Goal: Transaction & Acquisition: Download file/media

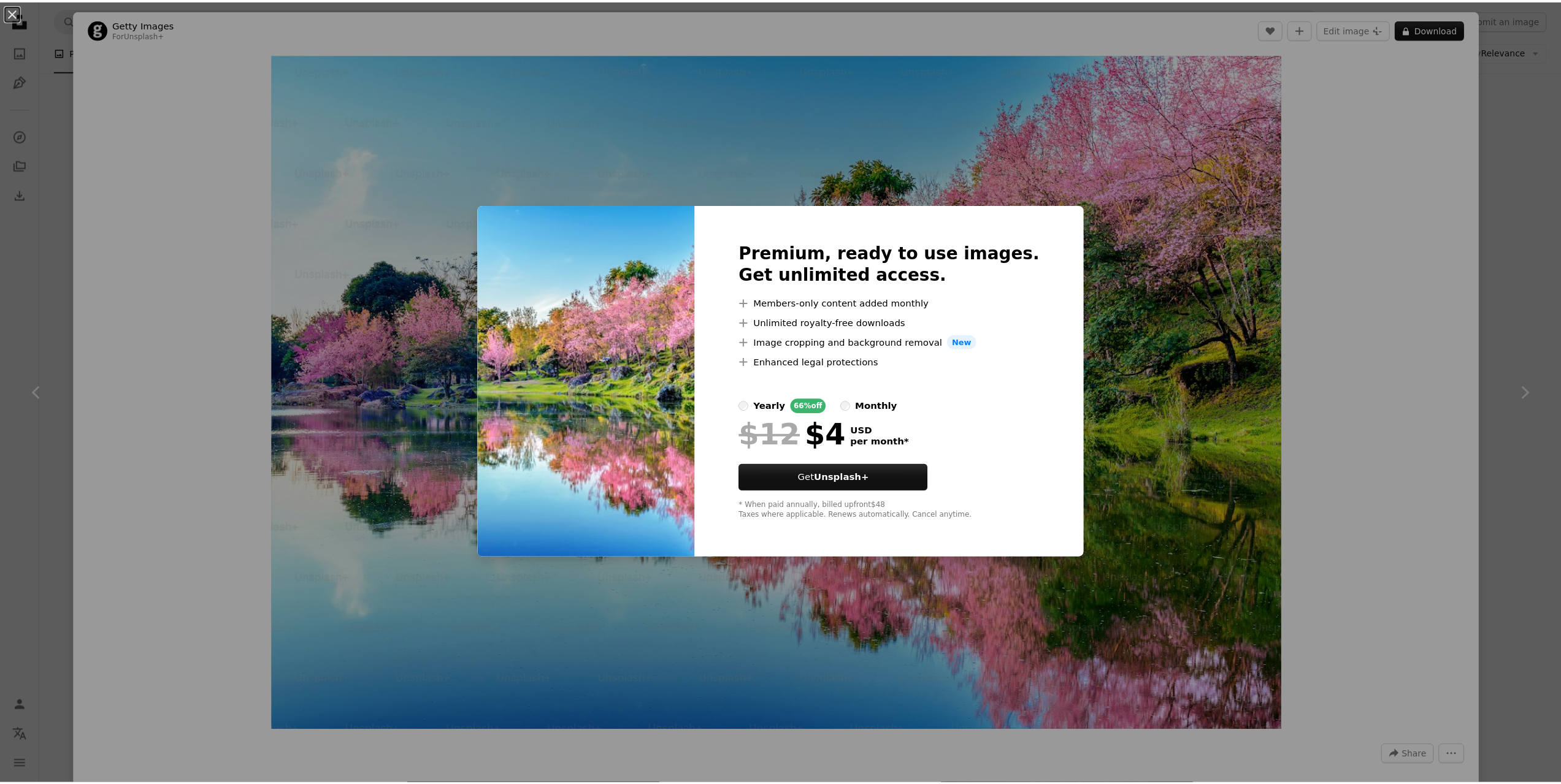
scroll to position [1533, 0]
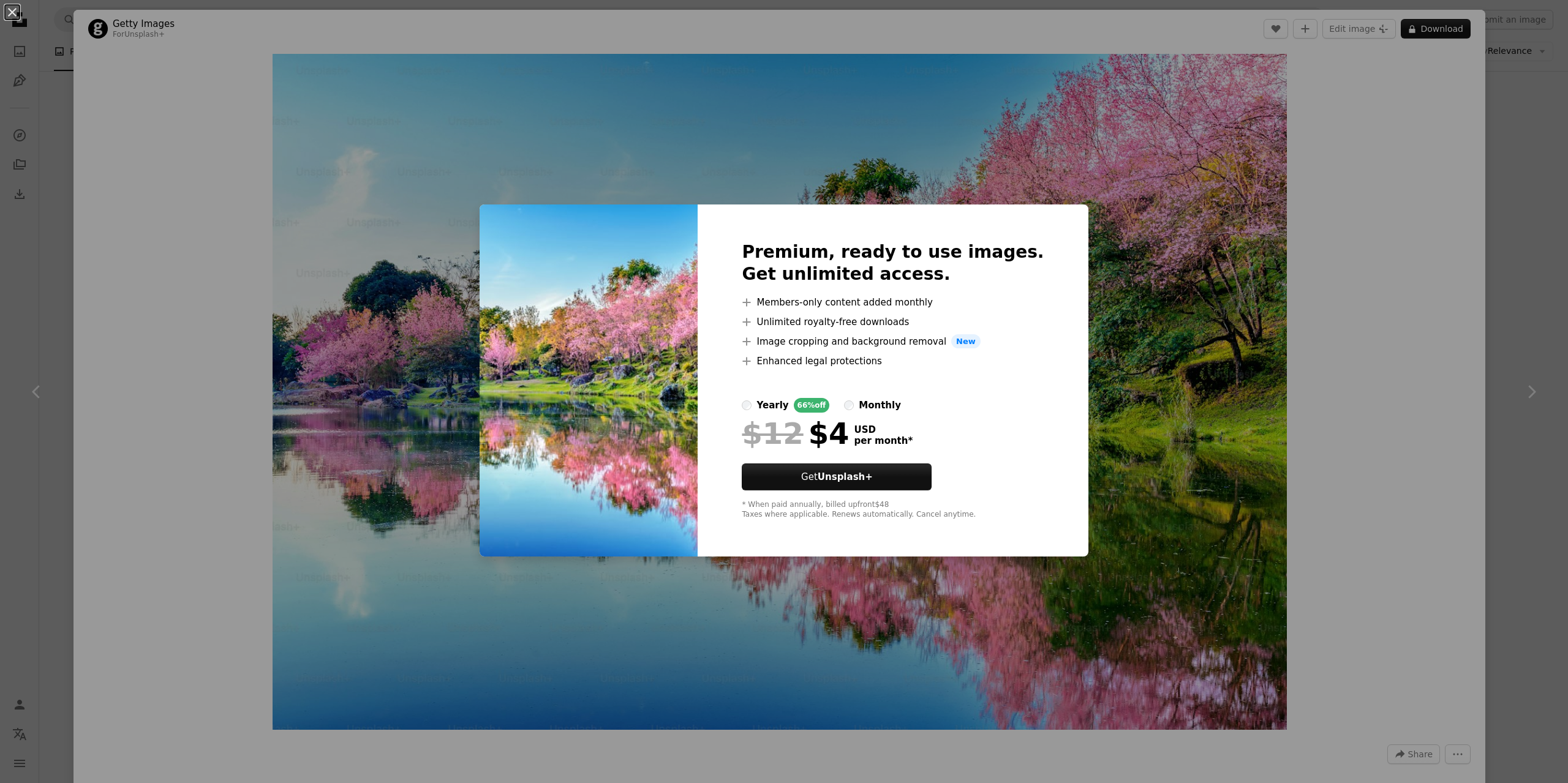
click at [1531, 274] on div "An X shape Premium, ready to use images. Get unlimited access. A plus sign Memb…" at bounding box center [784, 391] width 1568 height 783
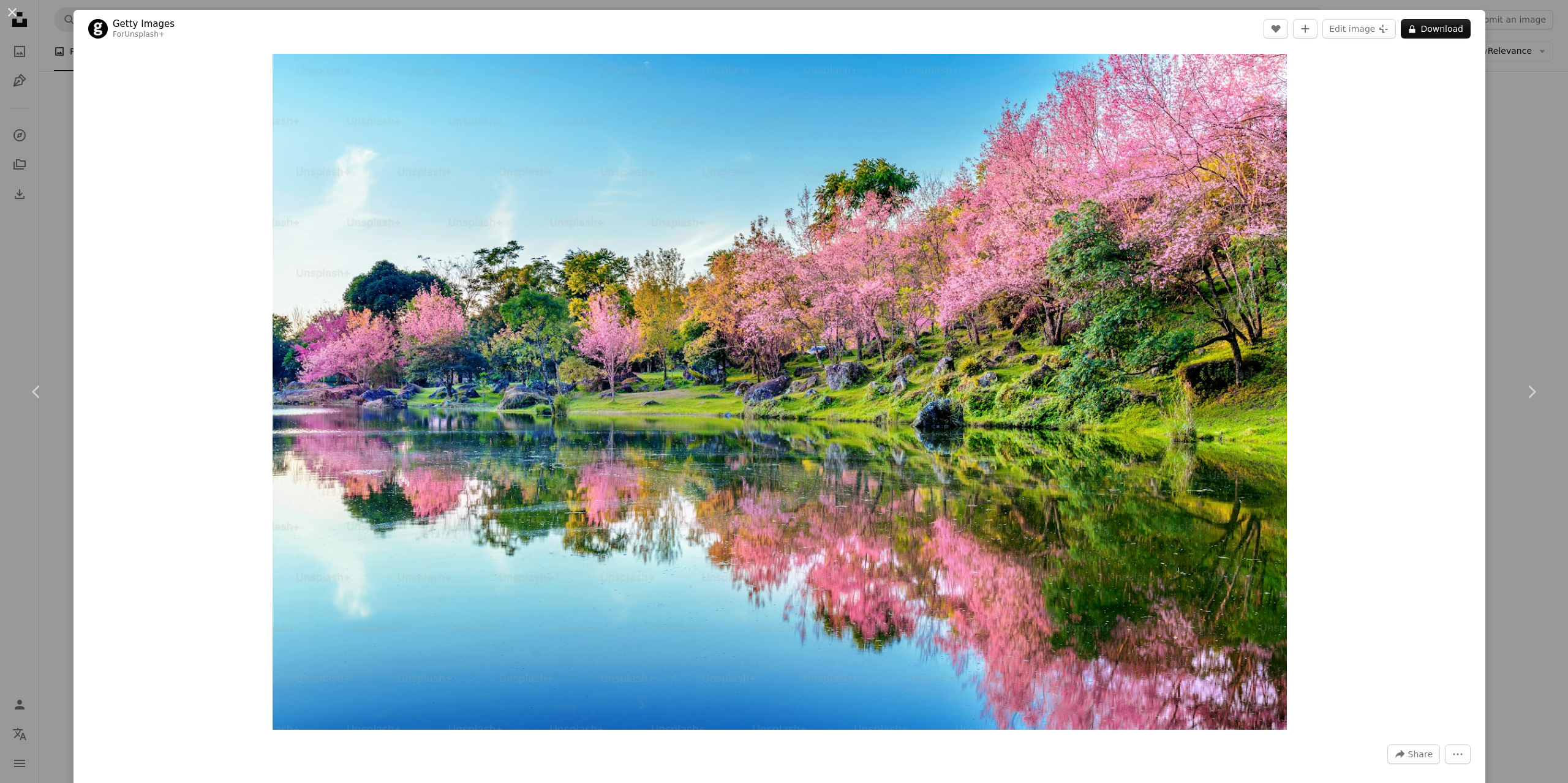
click at [1528, 297] on div "An X shape Chevron left Chevron right Getty Images For Unsplash+ A heart A plus…" at bounding box center [784, 391] width 1568 height 783
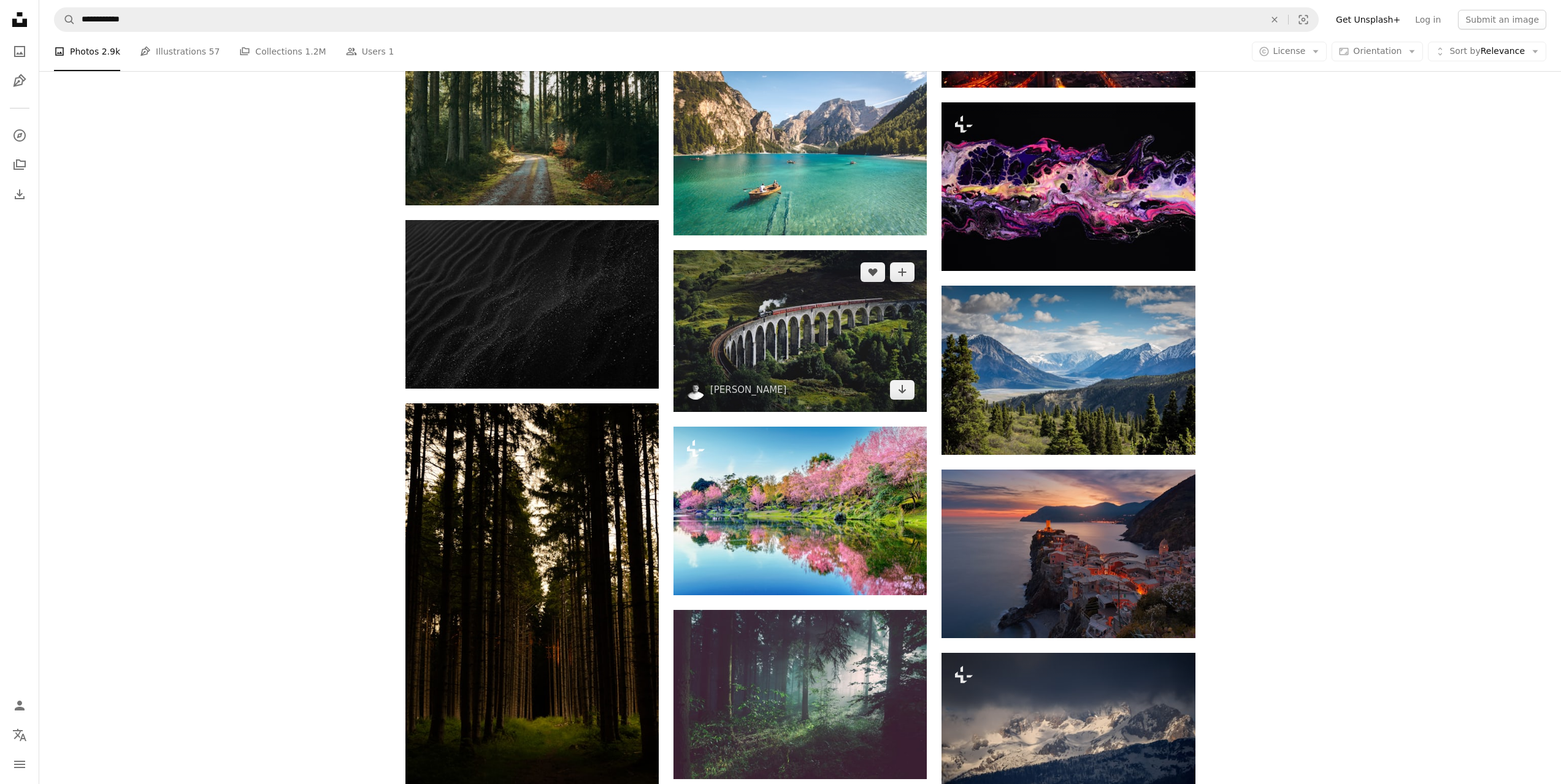
click at [826, 357] on img at bounding box center [800, 331] width 253 height 163
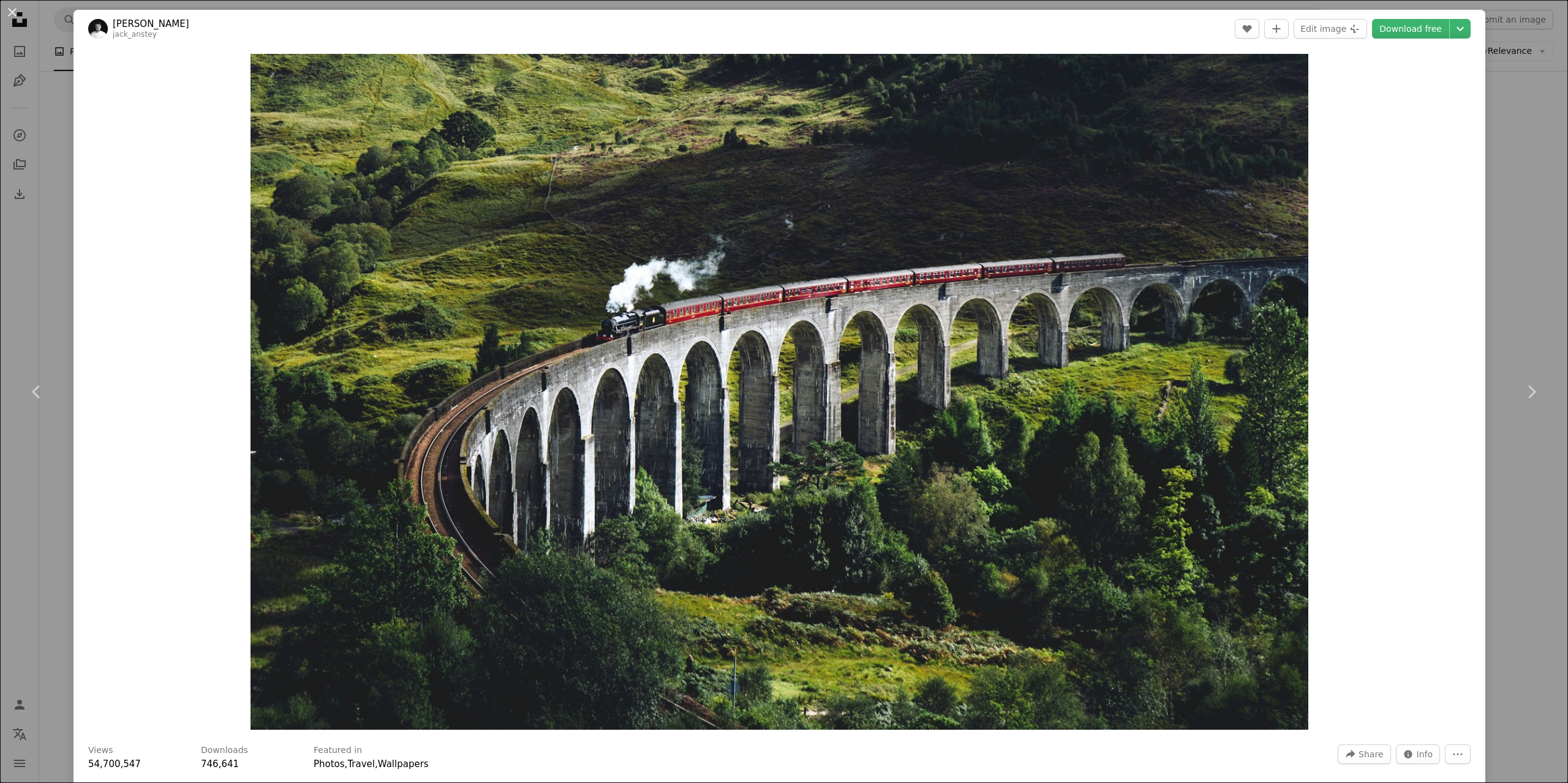
click at [1530, 200] on div "An X shape Chevron left Chevron right [PERSON_NAME] jack_anstey A heart A plus …" at bounding box center [784, 391] width 1568 height 783
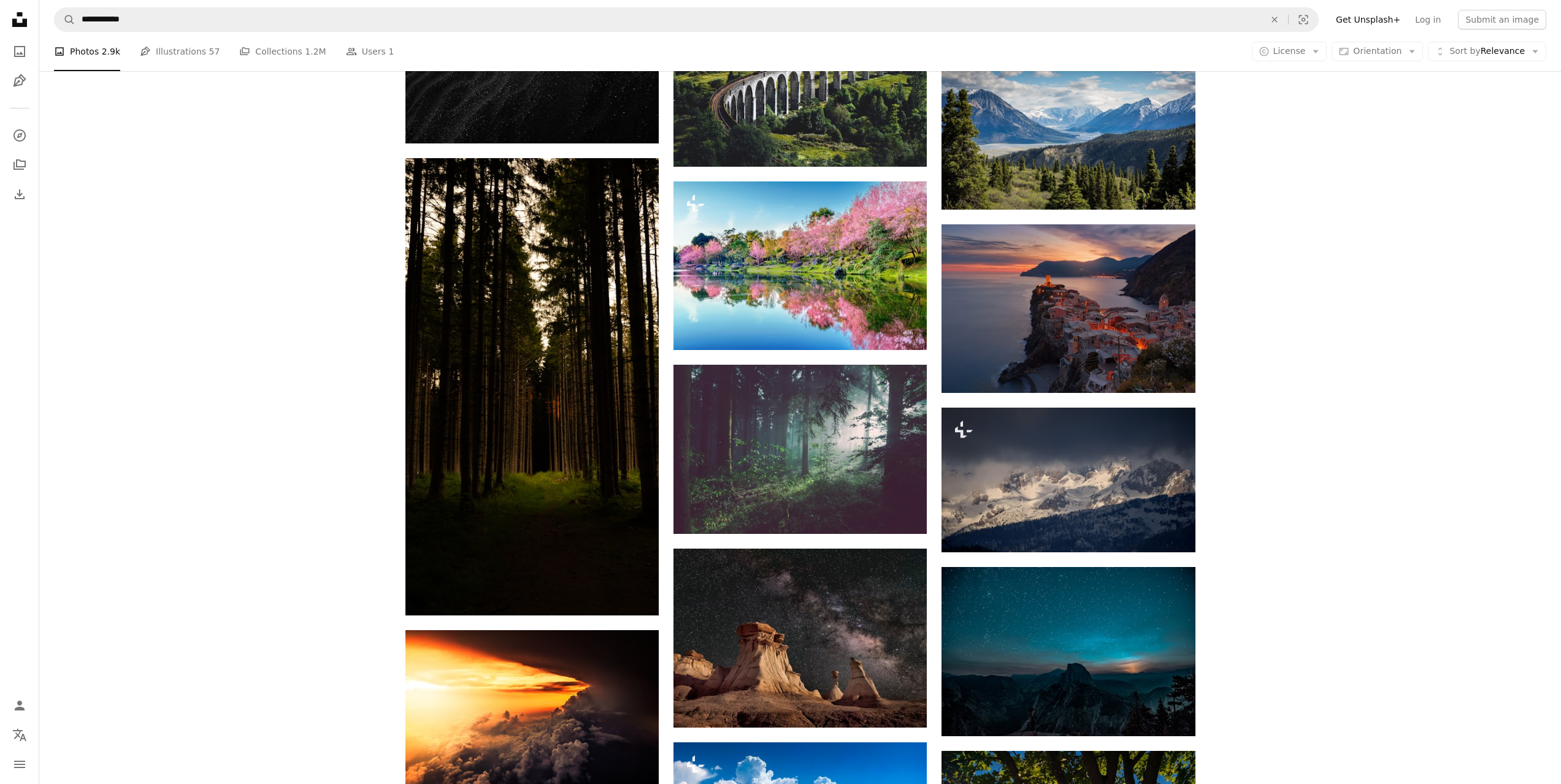
scroll to position [1839, 0]
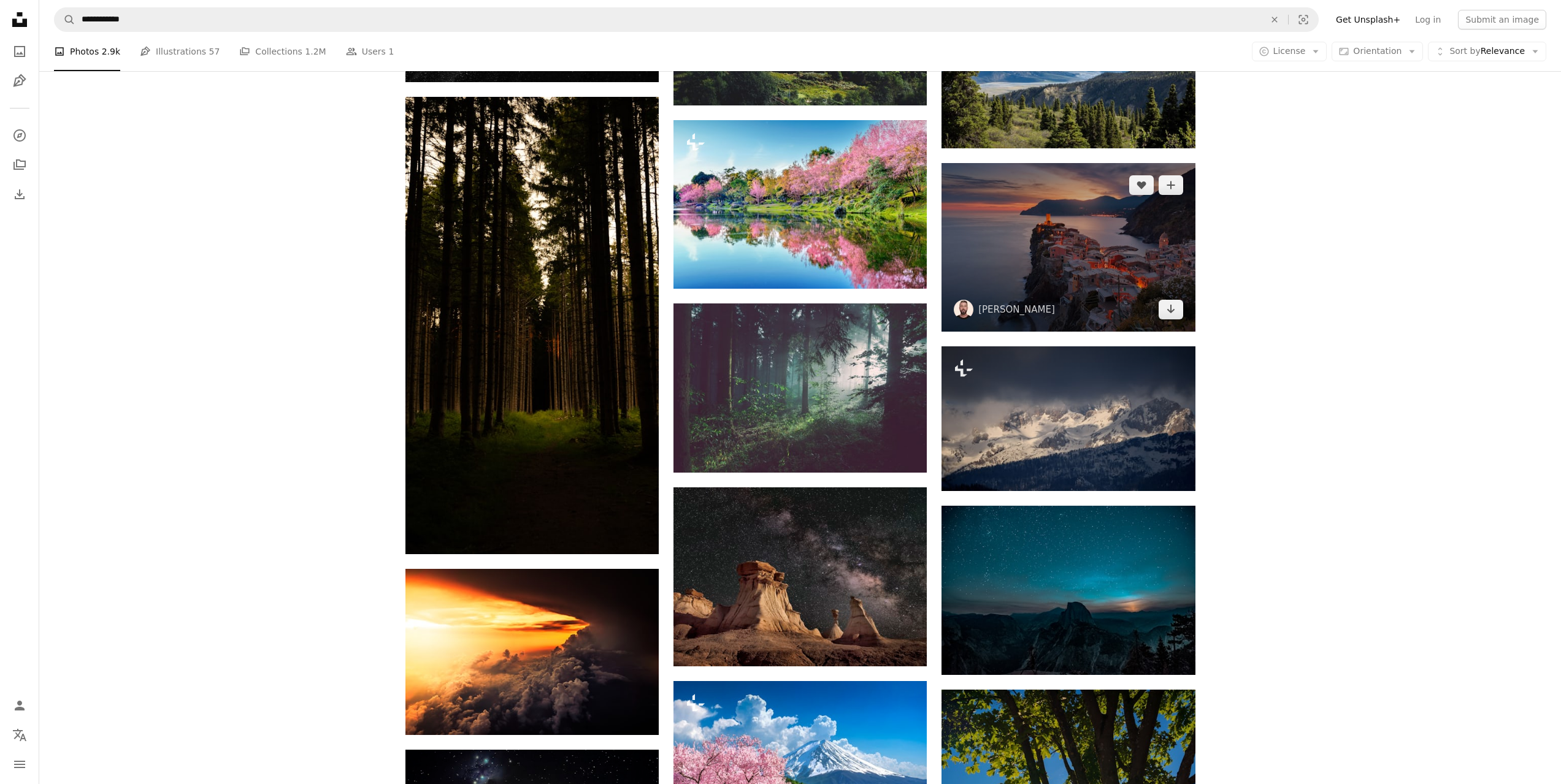
click at [1108, 234] on img at bounding box center [1068, 247] width 253 height 169
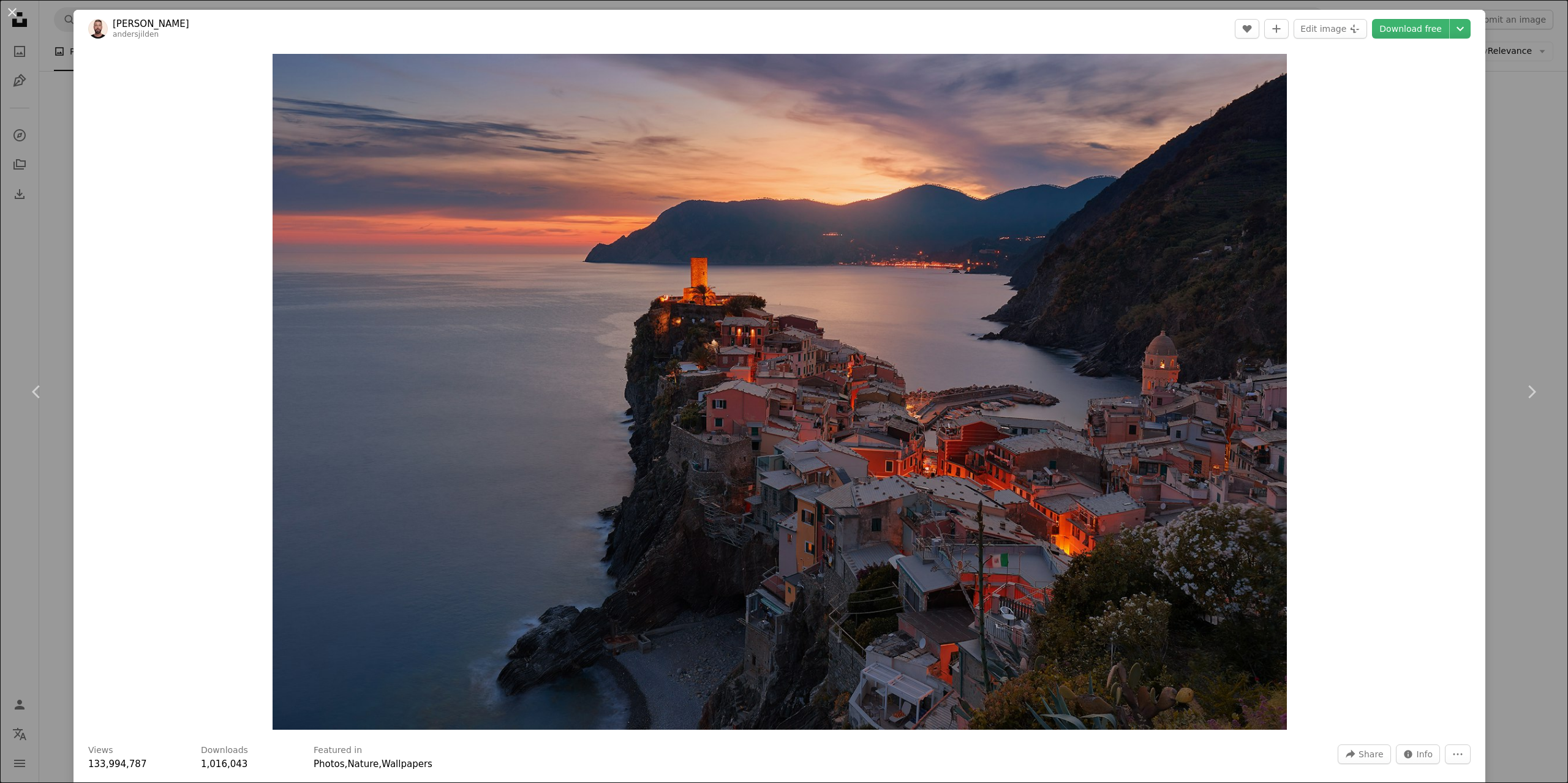
click at [1542, 197] on div "An X shape Chevron left Chevron right [PERSON_NAME] andersjilden A heart A plus…" at bounding box center [784, 391] width 1568 height 783
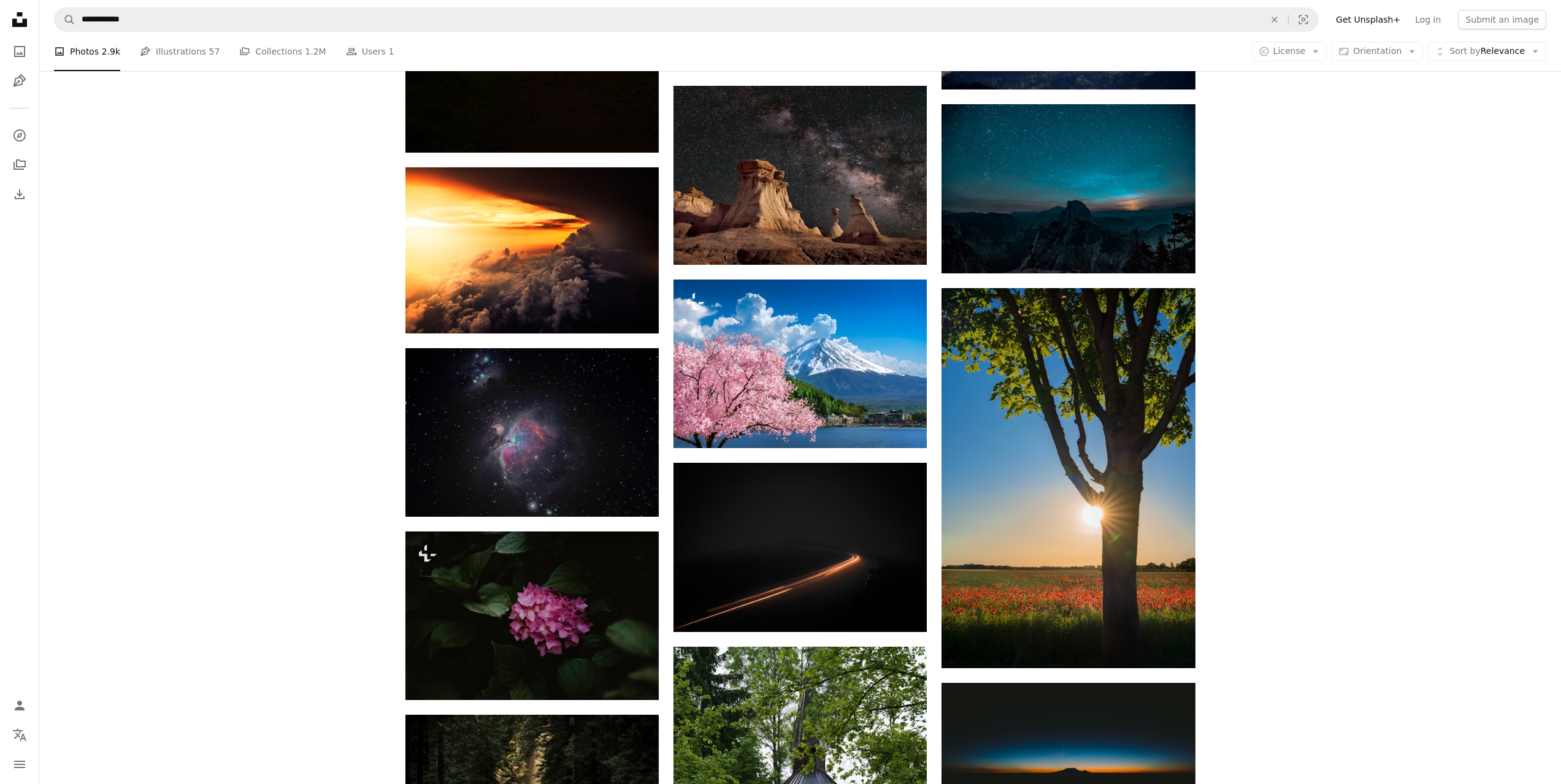
scroll to position [2268, 0]
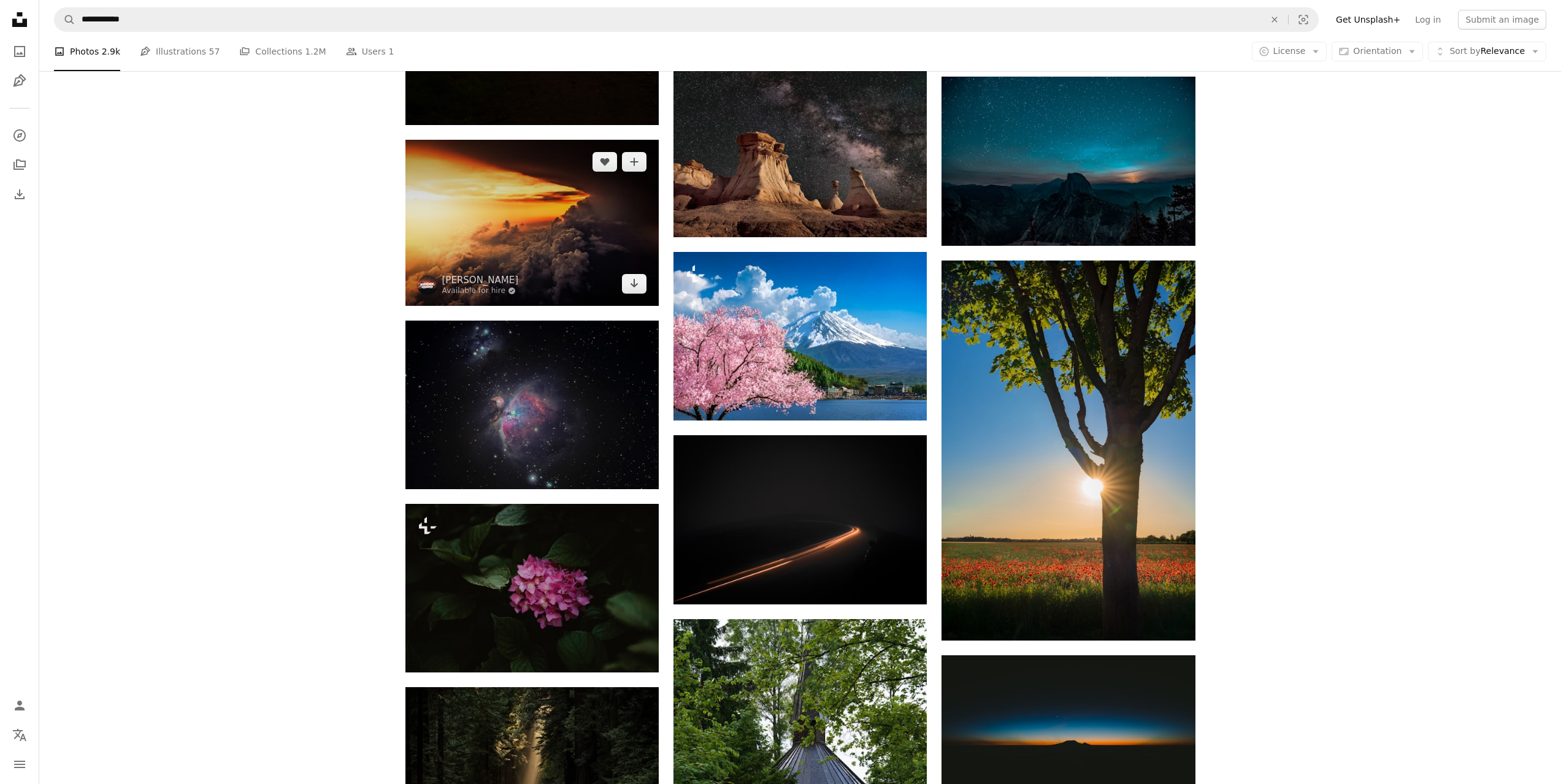
click at [511, 248] on img at bounding box center [532, 223] width 253 height 166
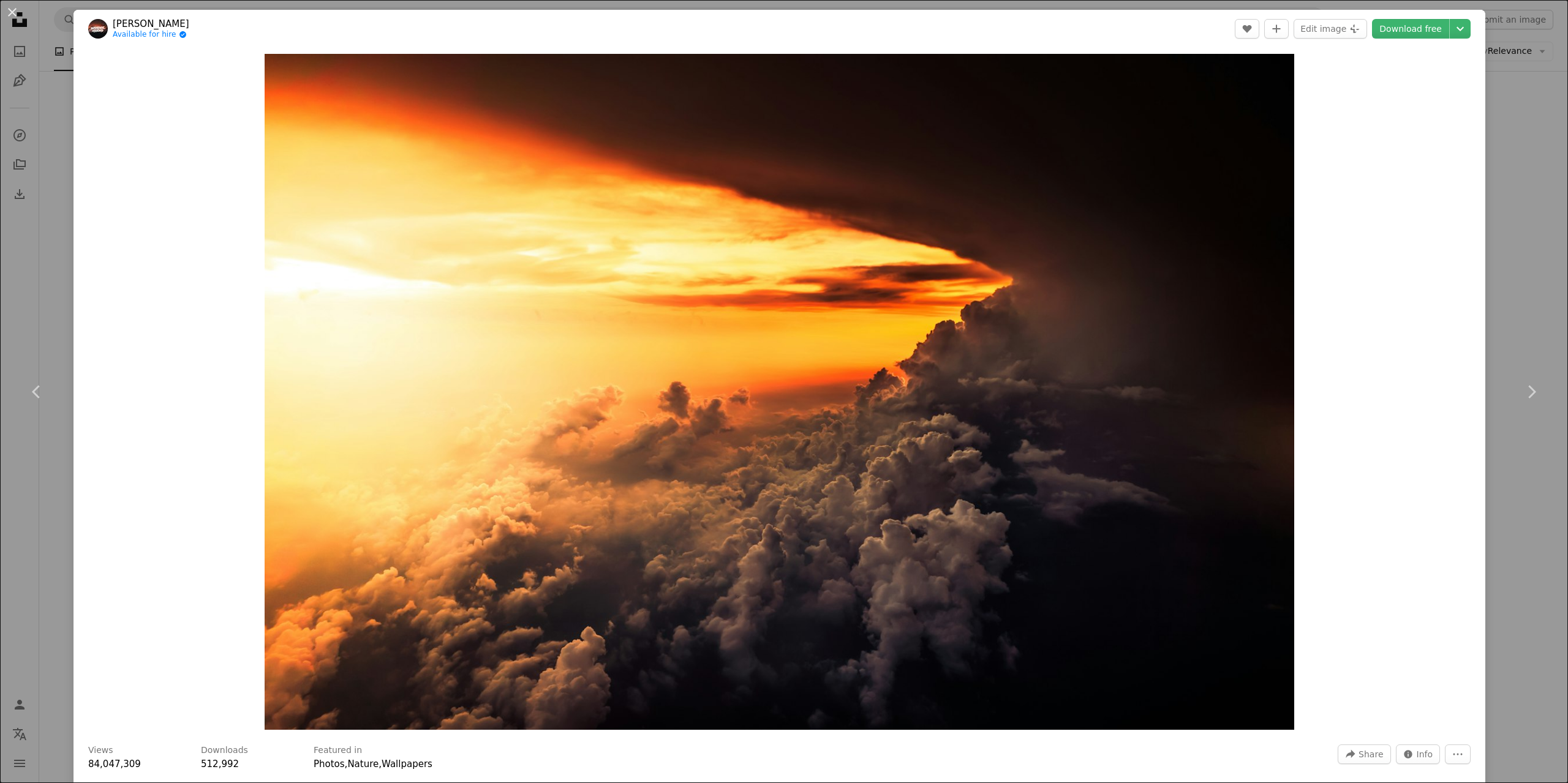
click at [1516, 211] on div "An X shape Chevron left Chevron right [PERSON_NAME] Available for hire A checkm…" at bounding box center [784, 391] width 1568 height 783
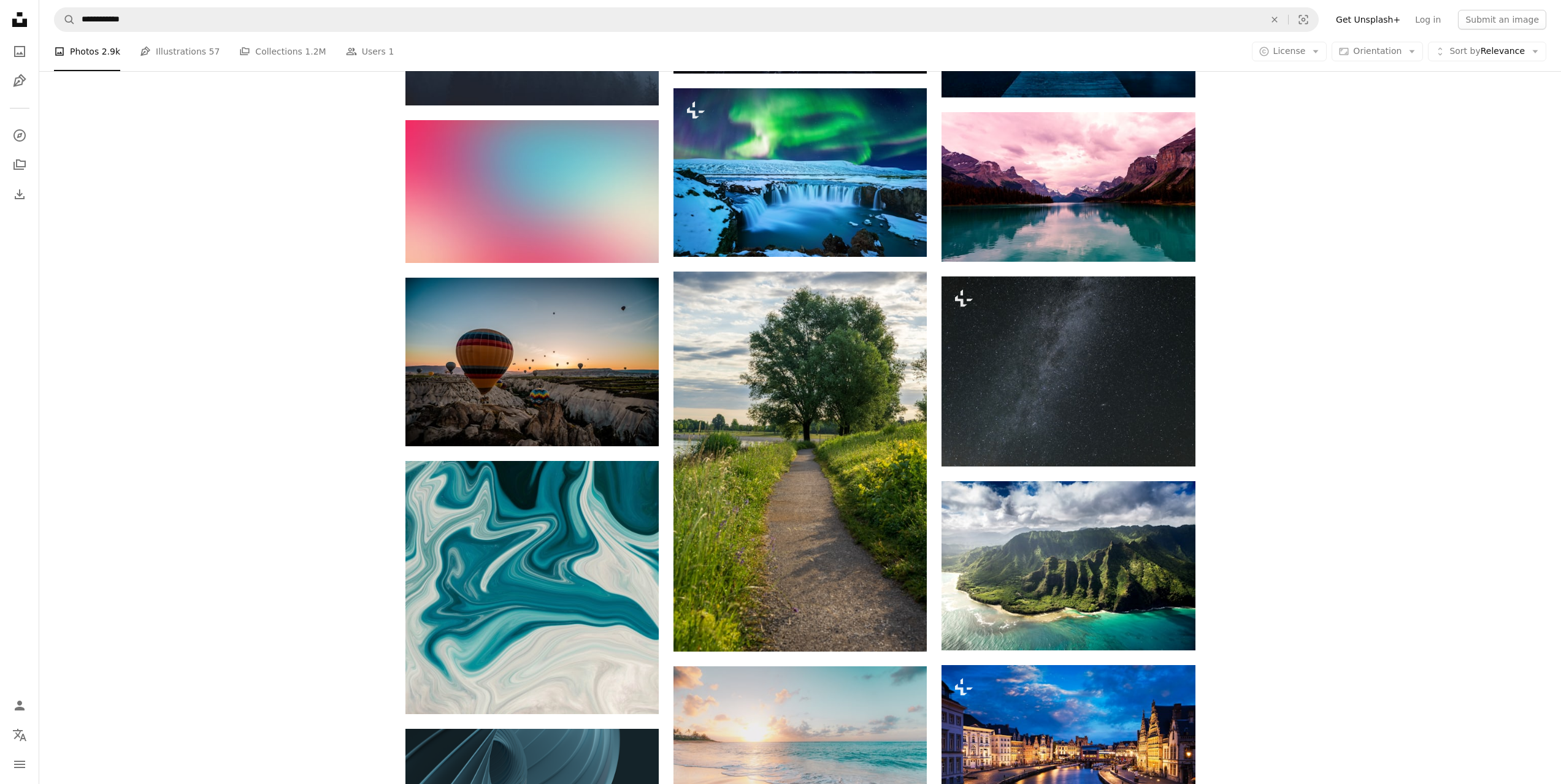
scroll to position [3495, 0]
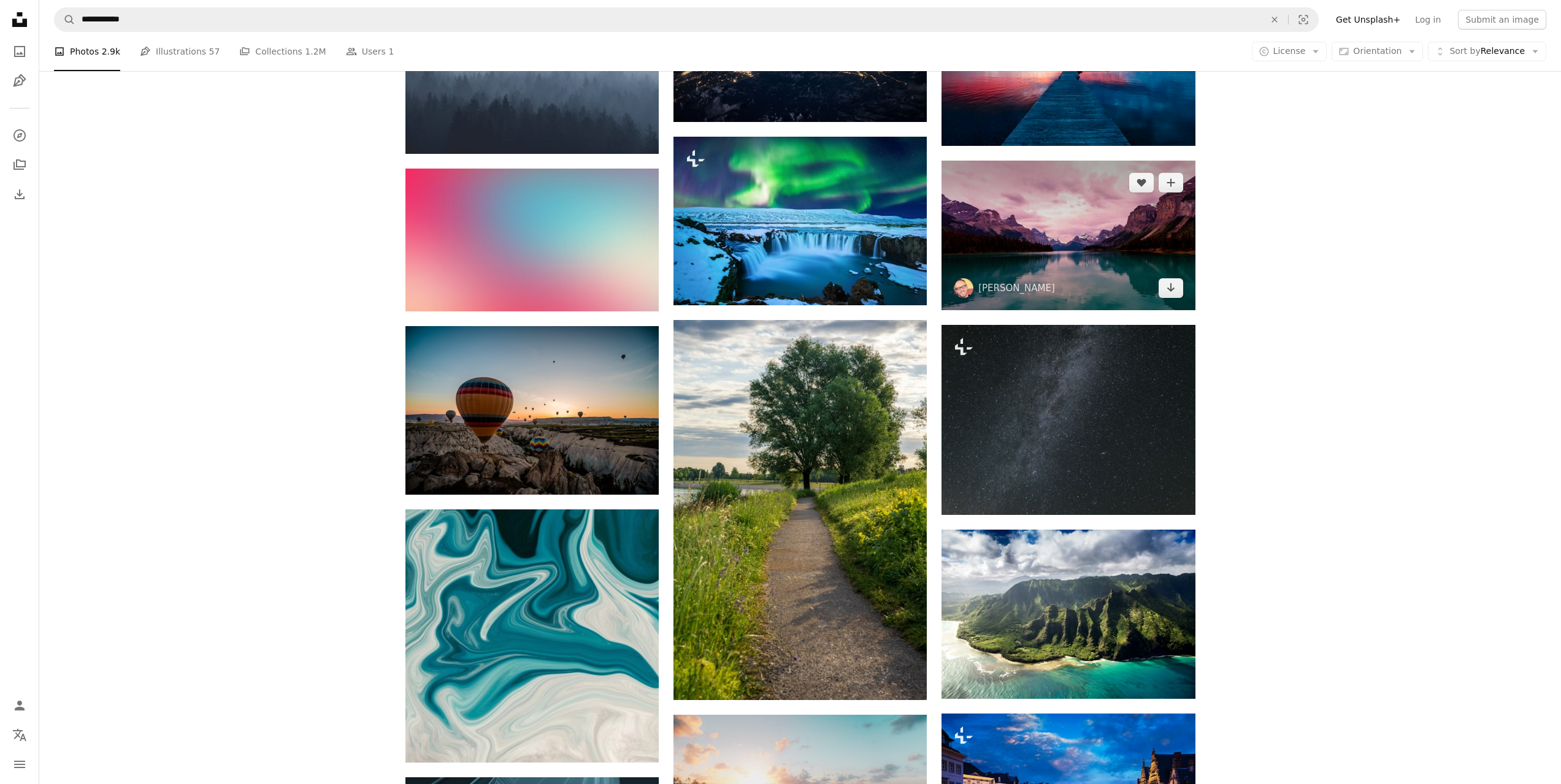
click at [1126, 220] on img at bounding box center [1068, 236] width 253 height 150
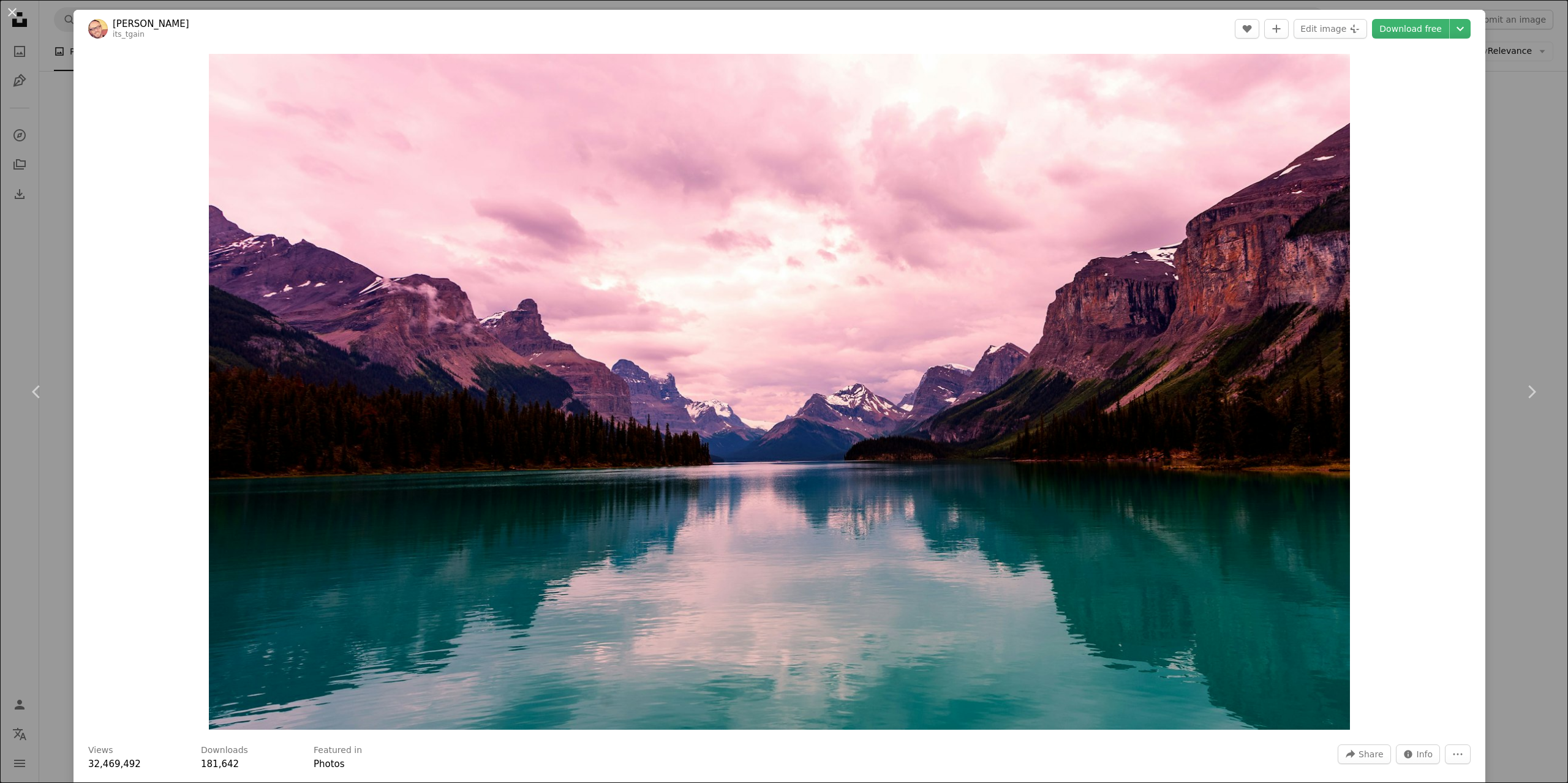
click at [1526, 205] on div "An X shape Chevron left Chevron right [PERSON_NAME] its_tgain A heart A plus si…" at bounding box center [784, 391] width 1568 height 783
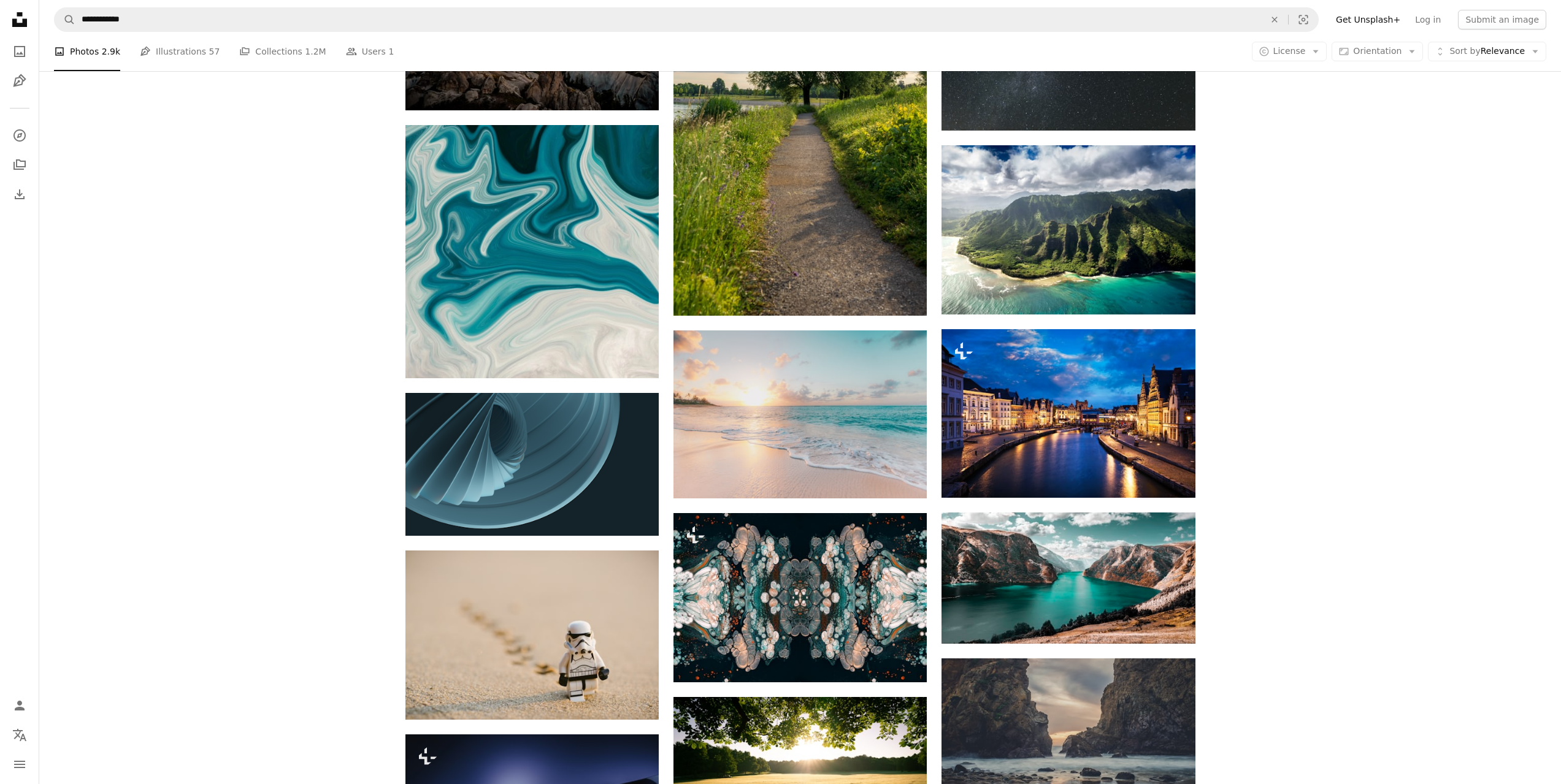
scroll to position [4046, 0]
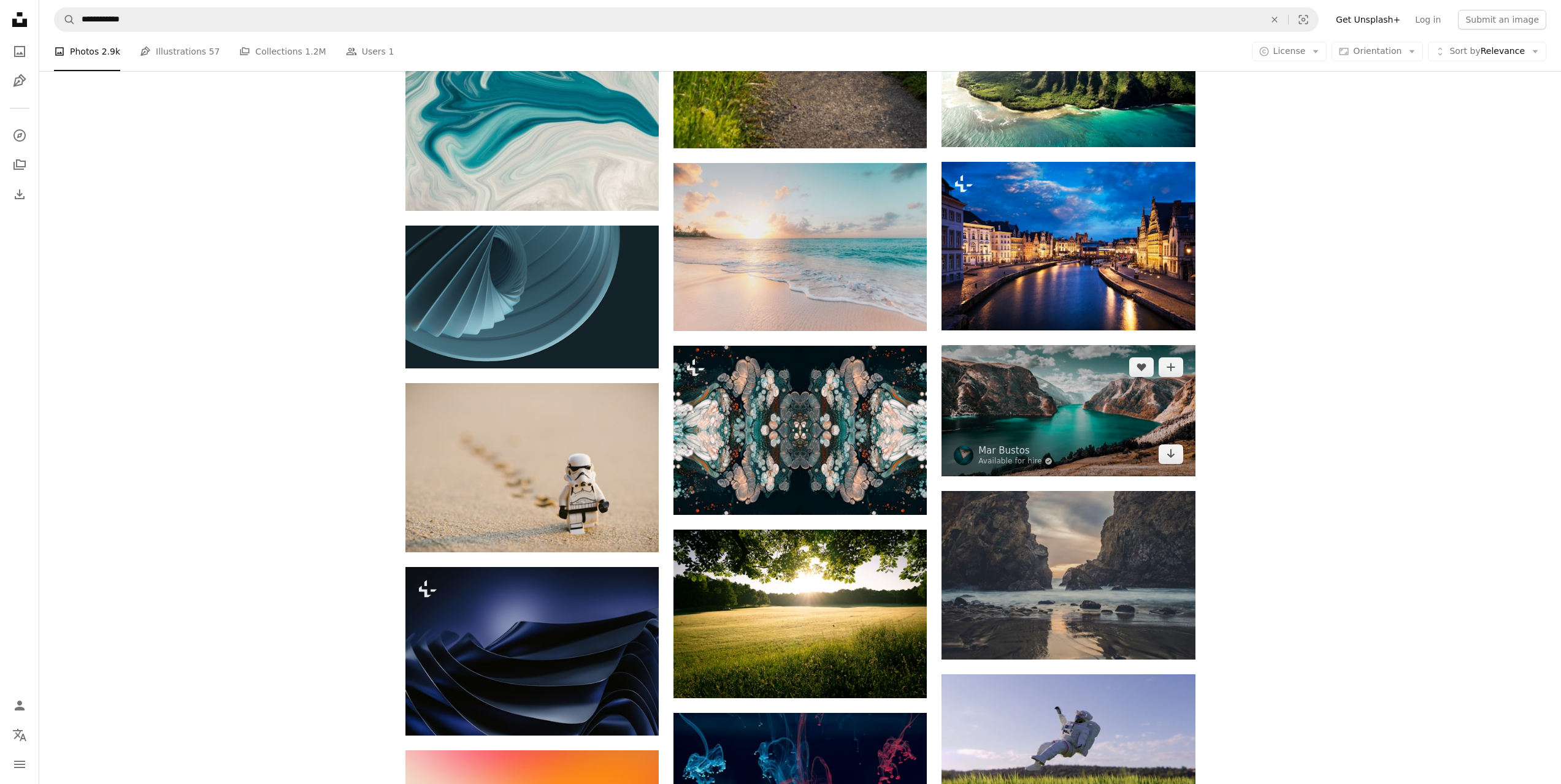
click at [1093, 409] on img at bounding box center [1068, 411] width 253 height 131
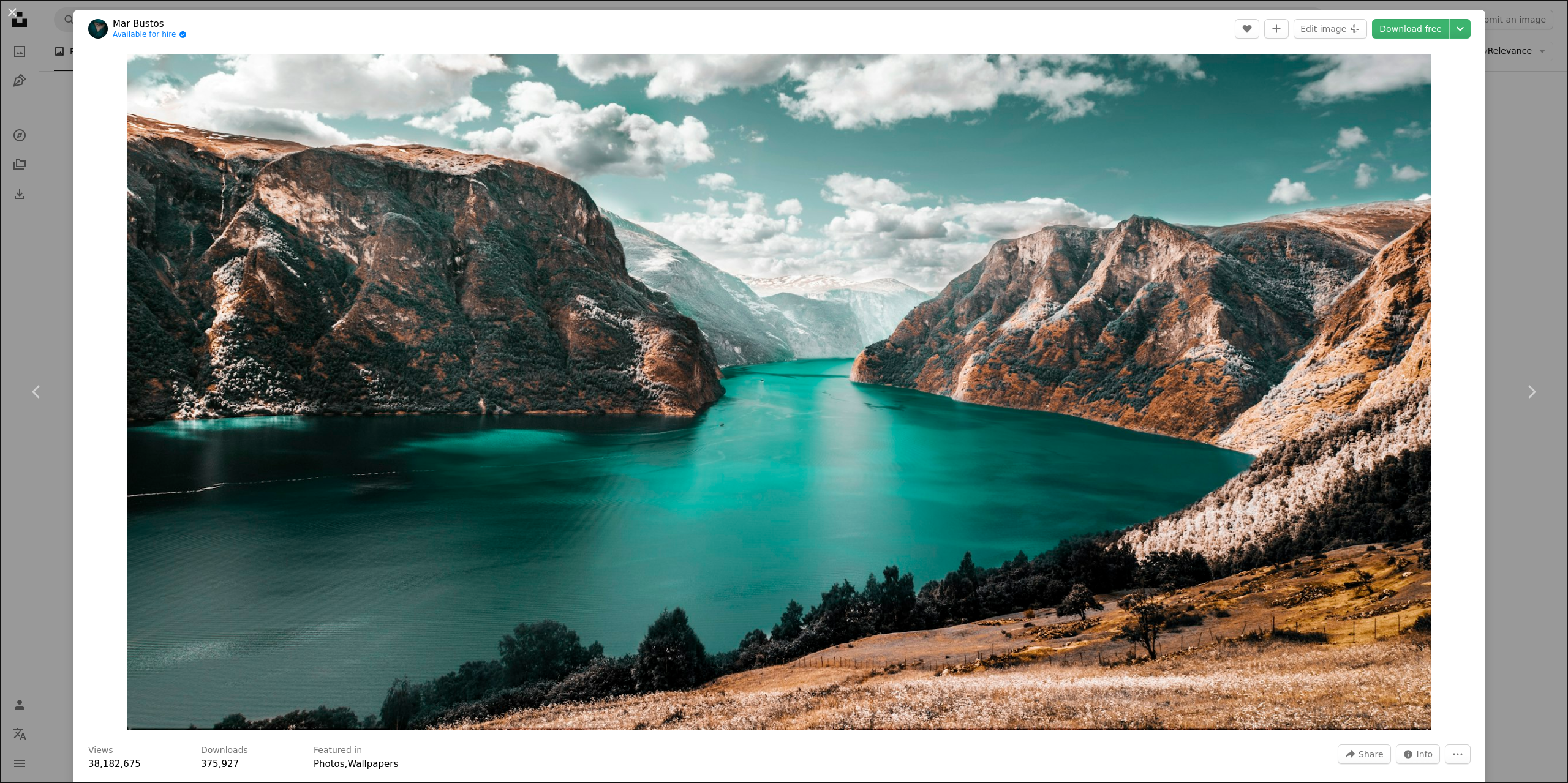
click at [1529, 185] on div "An X shape Chevron left Chevron right Mar [PERSON_NAME] Available for hire A ch…" at bounding box center [784, 391] width 1568 height 783
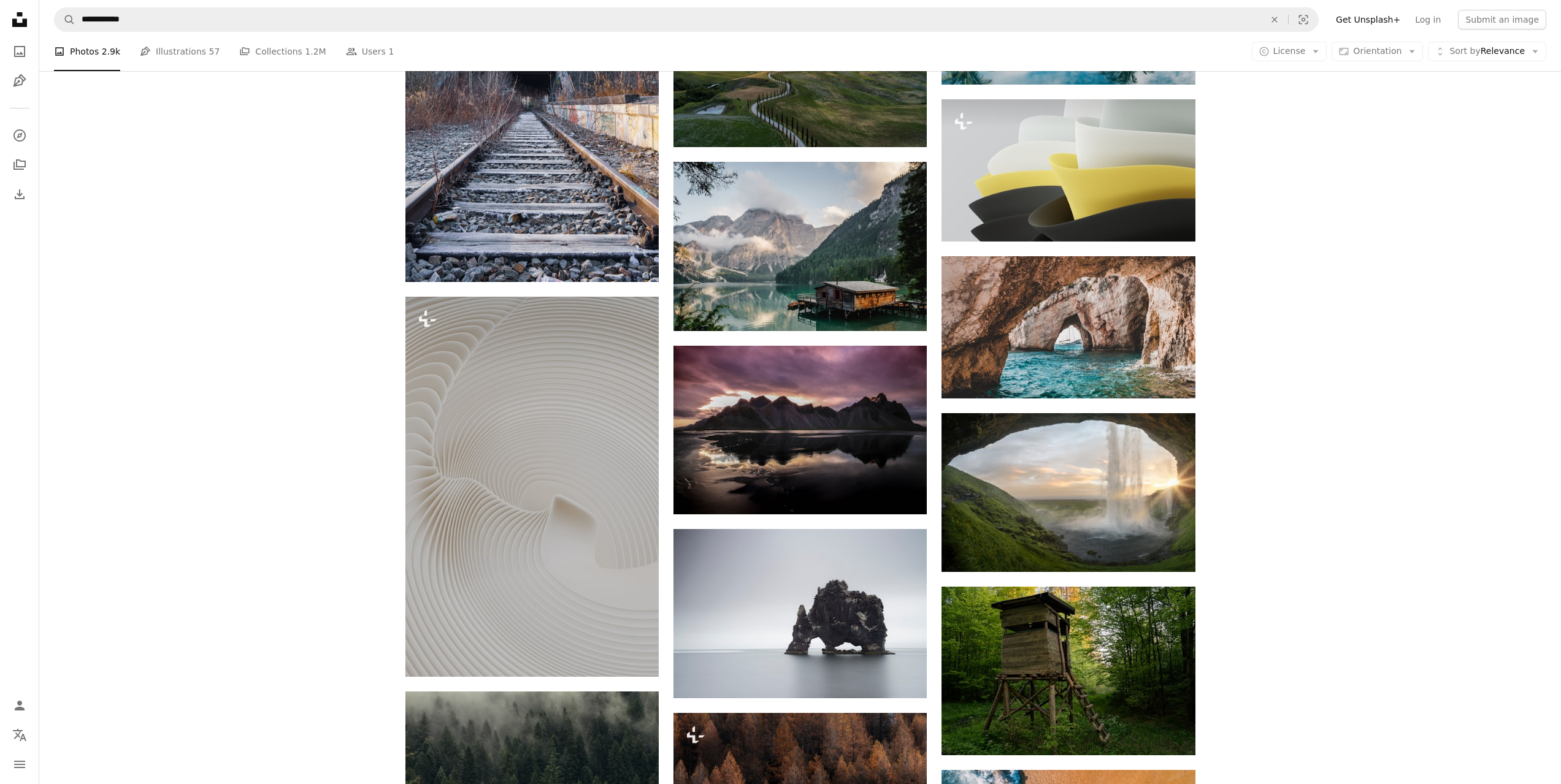
scroll to position [14223, 0]
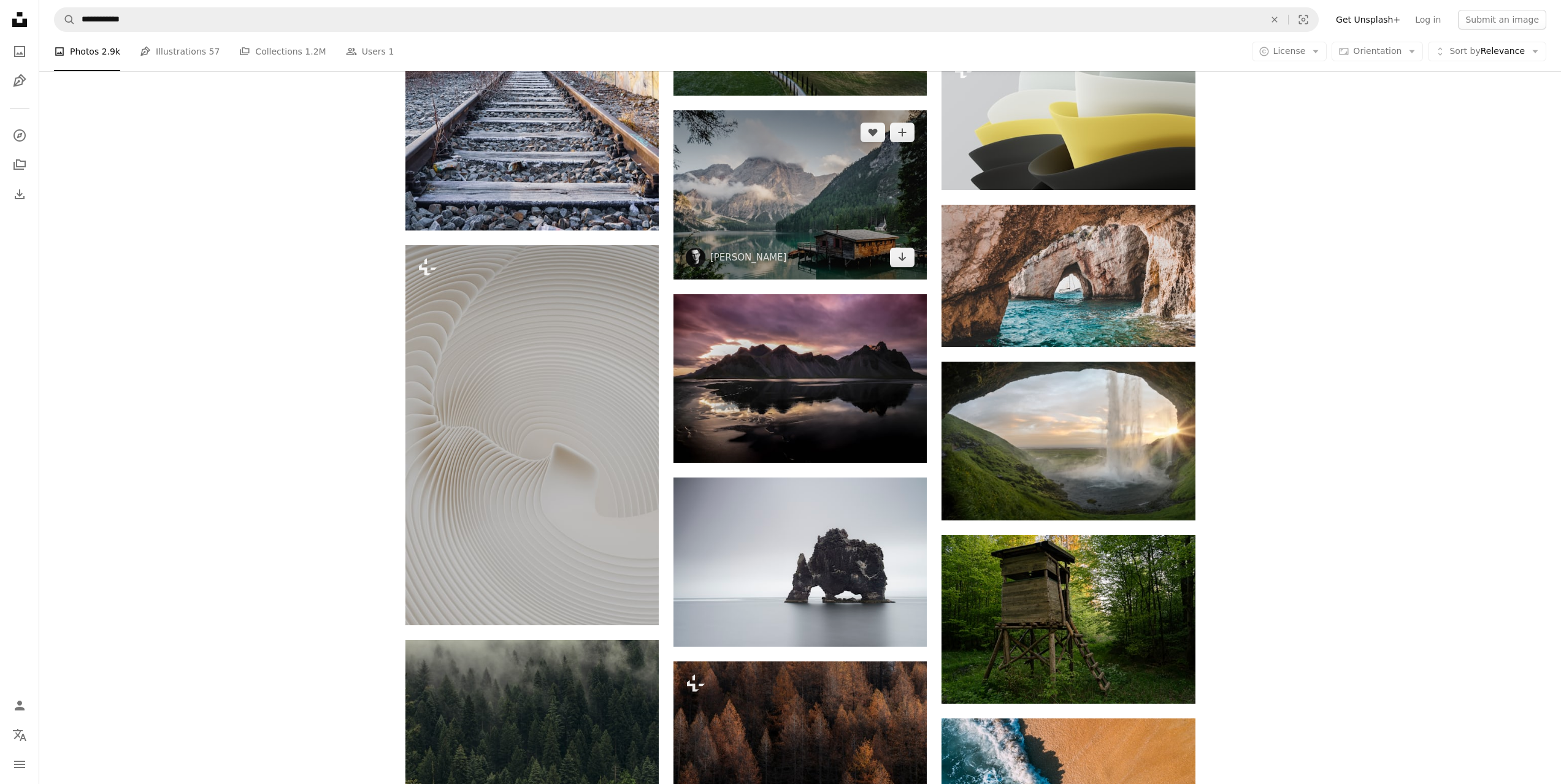
click at [816, 159] on img at bounding box center [800, 194] width 253 height 169
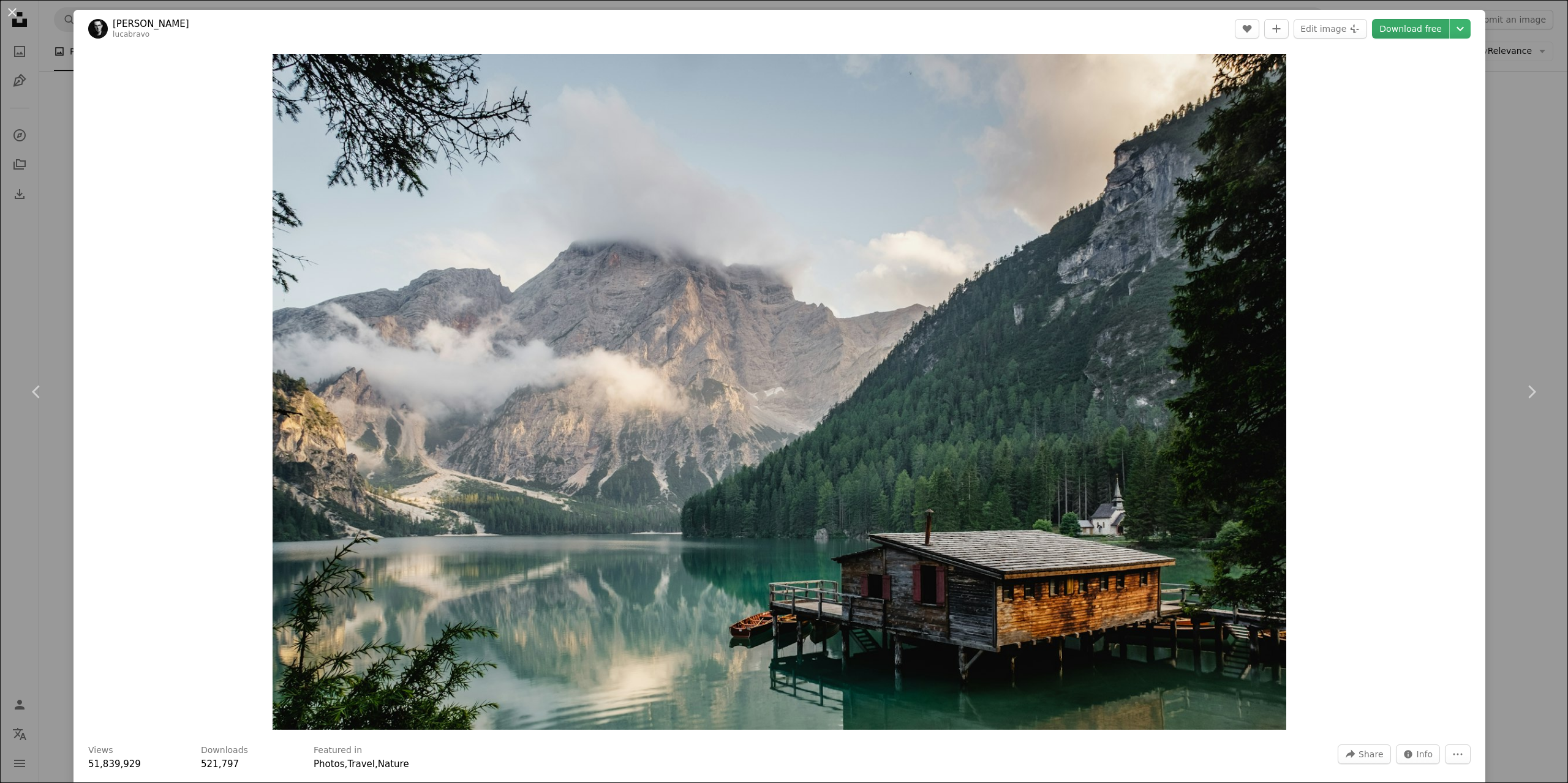
click at [1416, 31] on link "Download free" at bounding box center [1410, 29] width 77 height 19
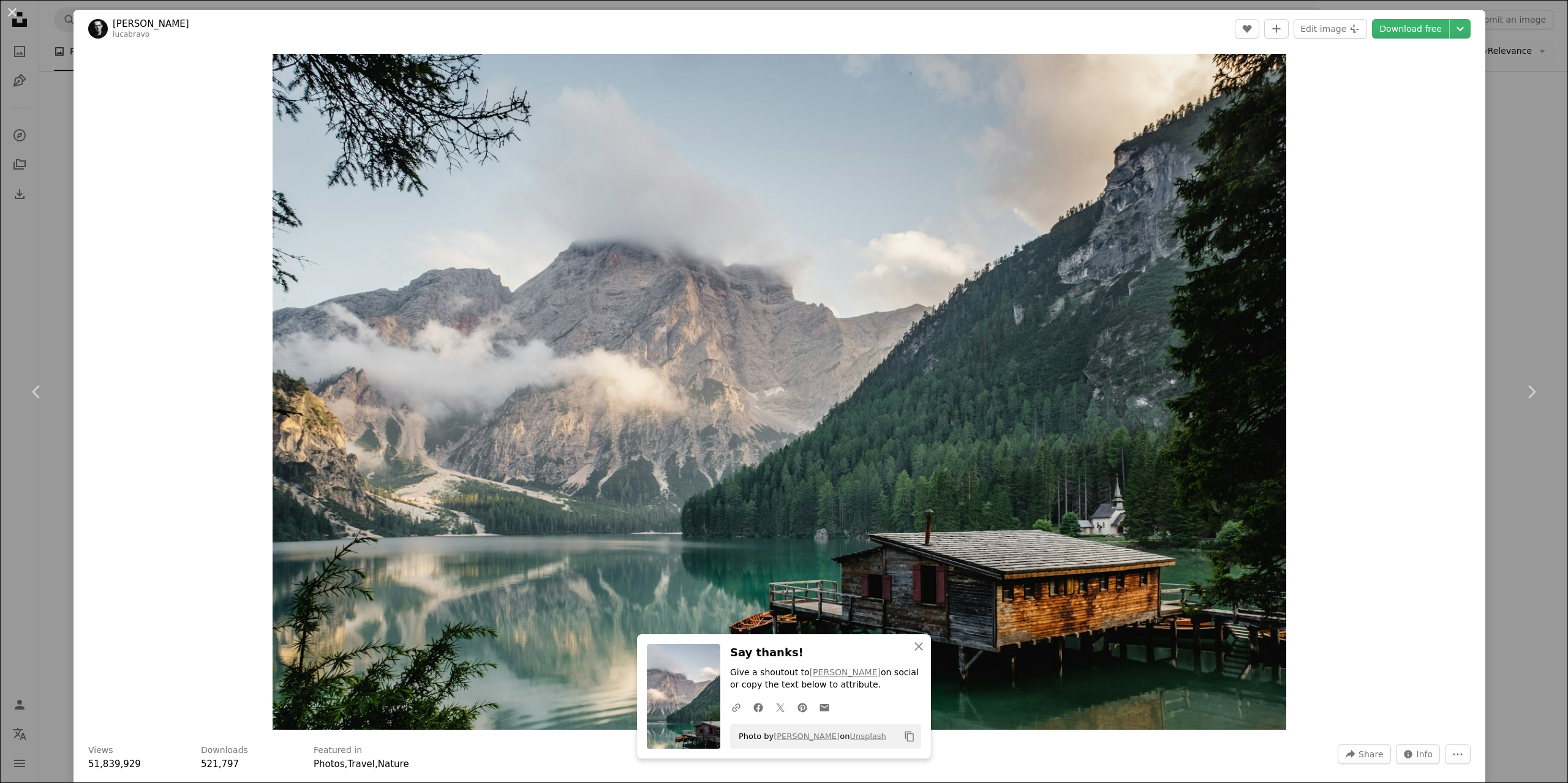
click at [1534, 71] on div "An X shape Chevron left Chevron right An X shape Close Say thanks! Give a shout…" at bounding box center [784, 391] width 1568 height 783
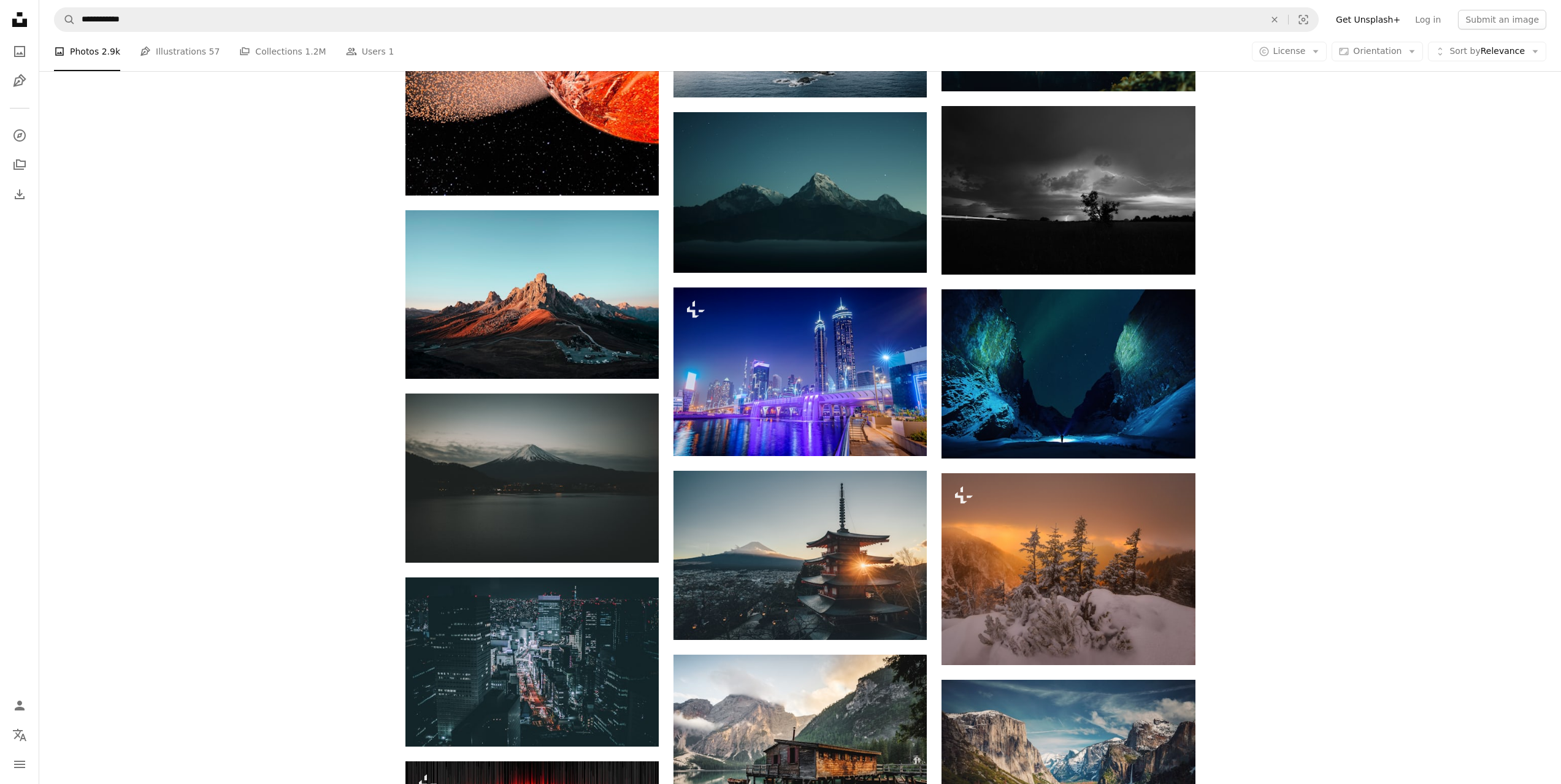
scroll to position [430, 0]
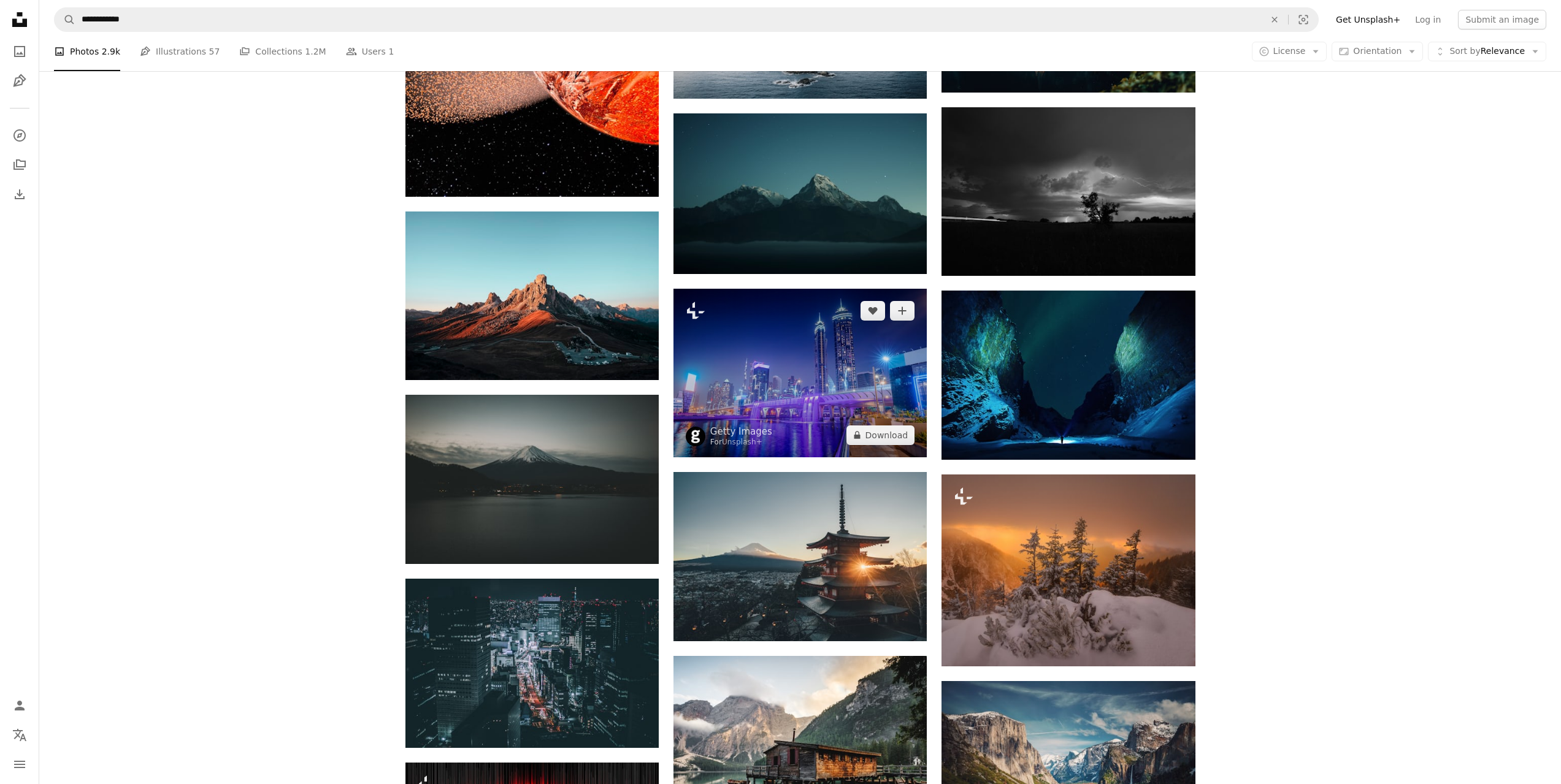
click at [793, 398] on img at bounding box center [800, 373] width 253 height 169
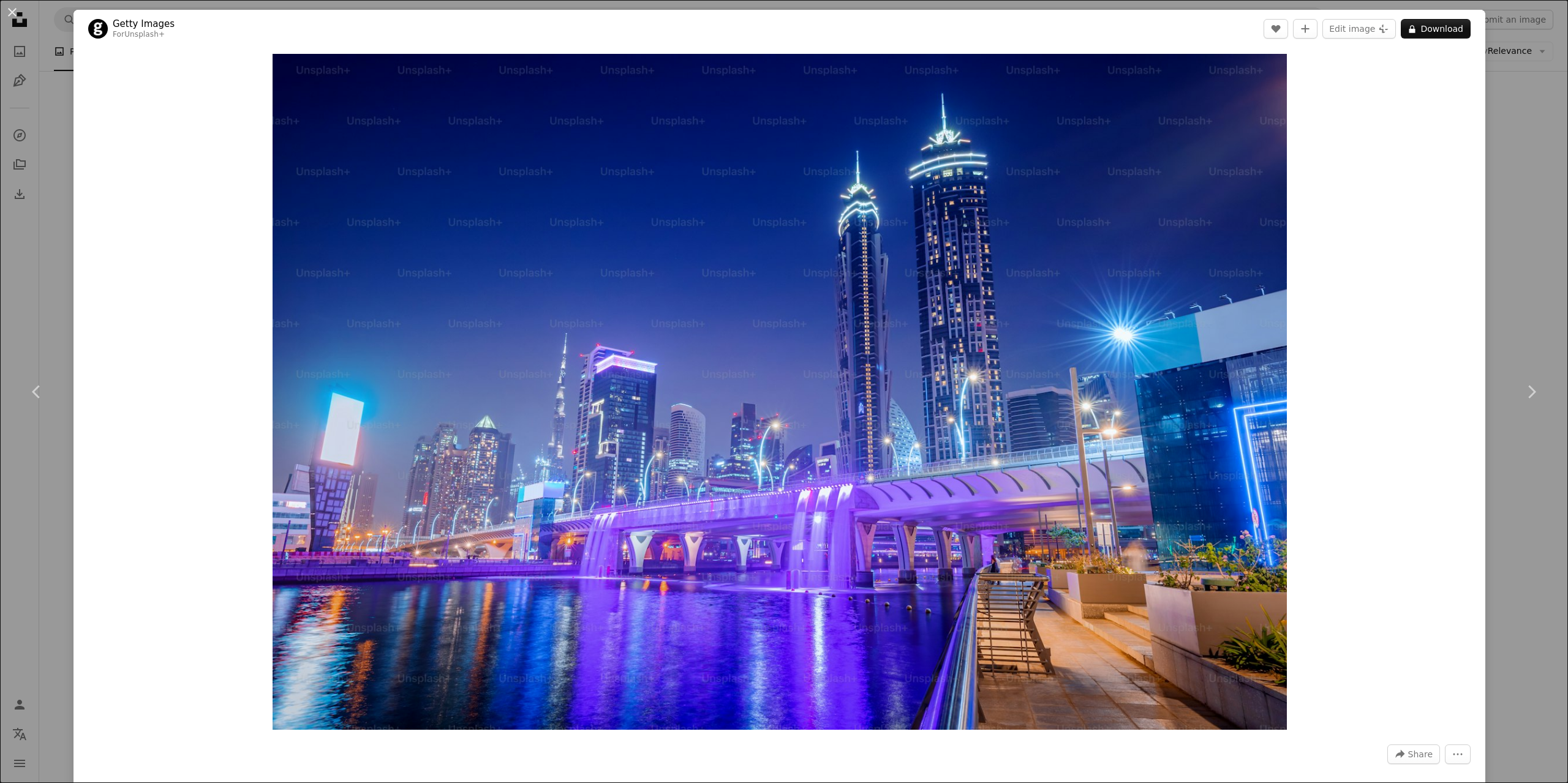
click at [1531, 94] on div "An X shape Chevron left Chevron right Getty Images For Unsplash+ A heart A plus…" at bounding box center [784, 391] width 1568 height 783
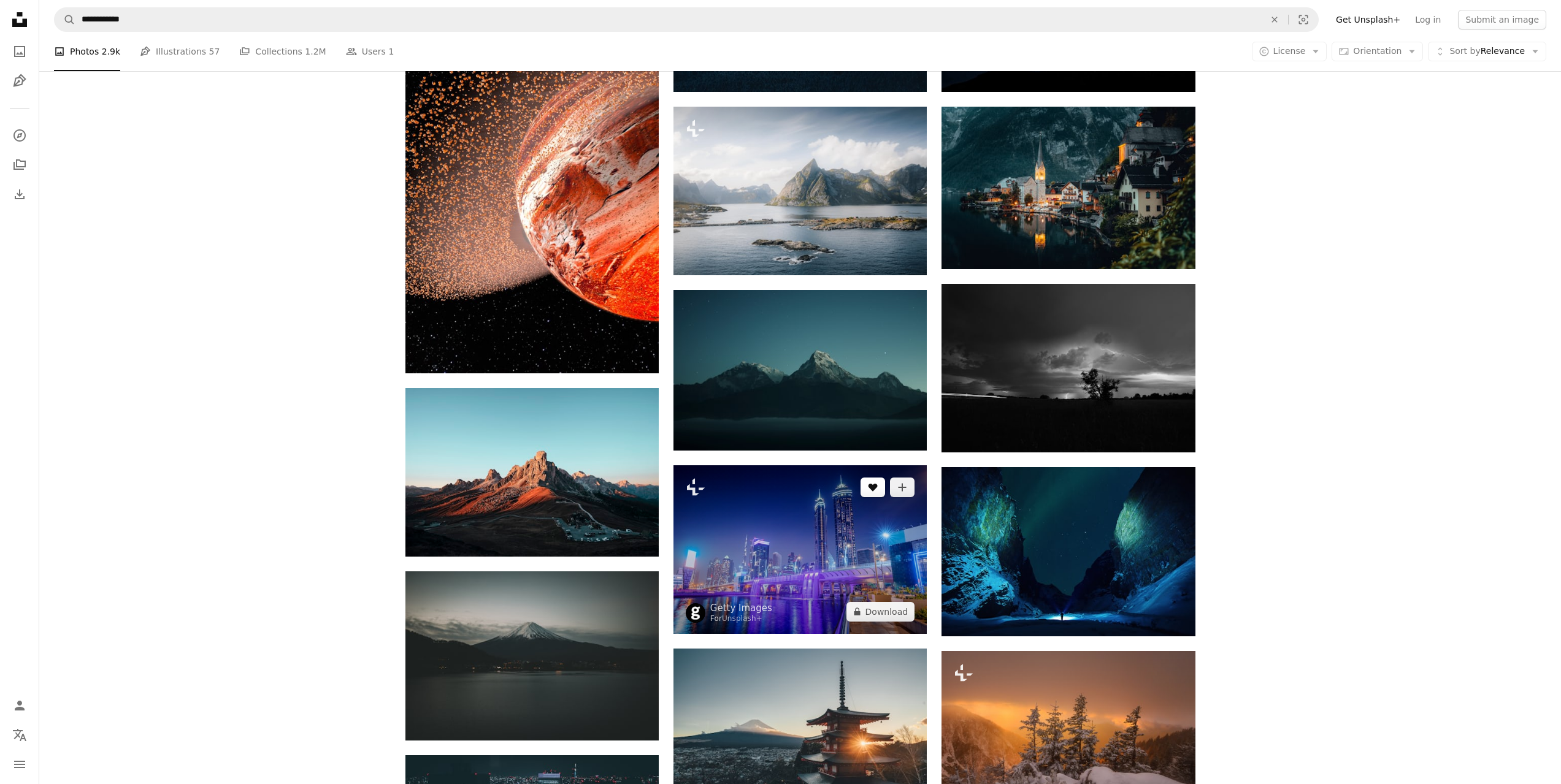
scroll to position [245, 0]
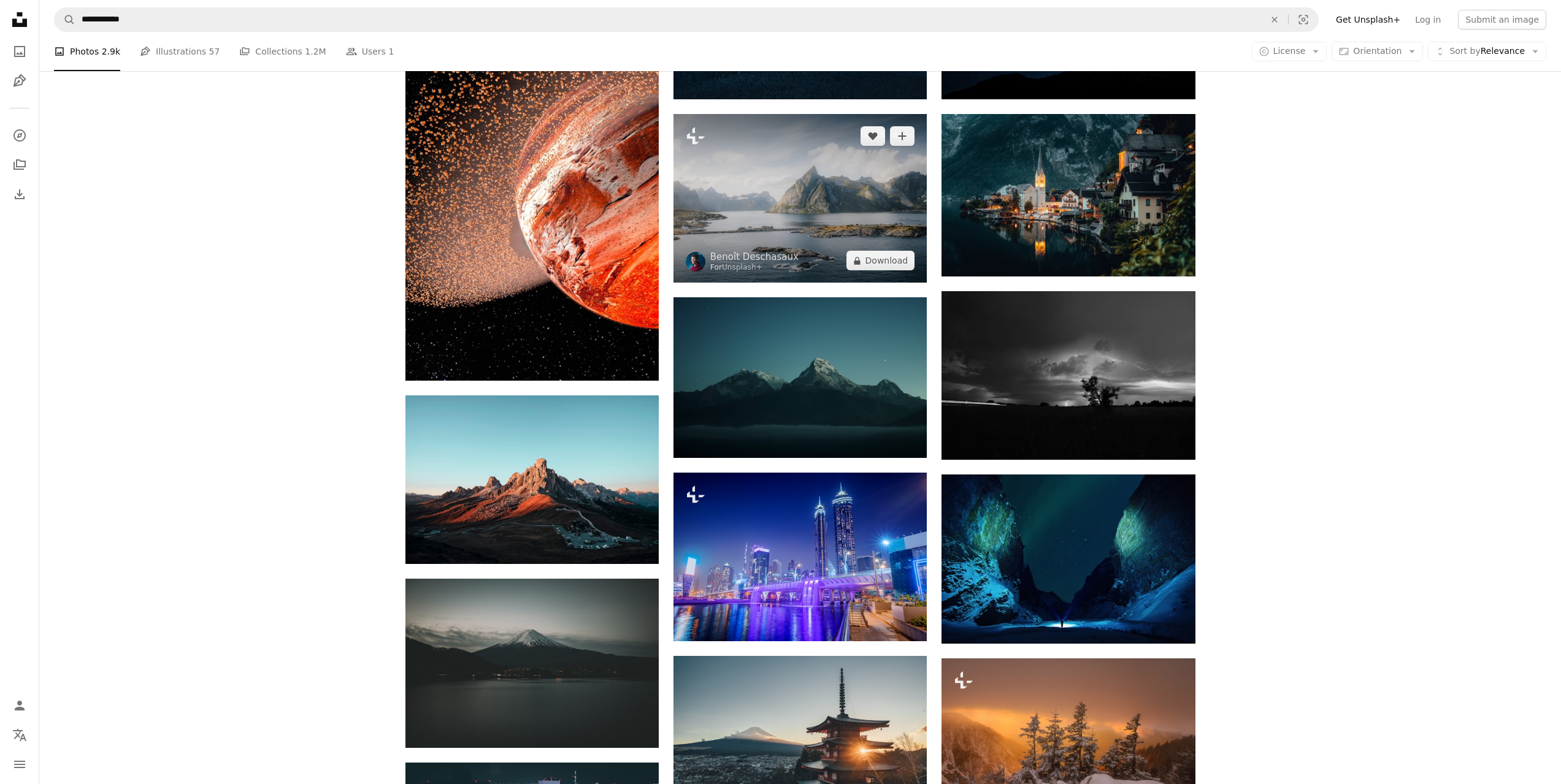
click at [831, 179] on img at bounding box center [800, 198] width 253 height 169
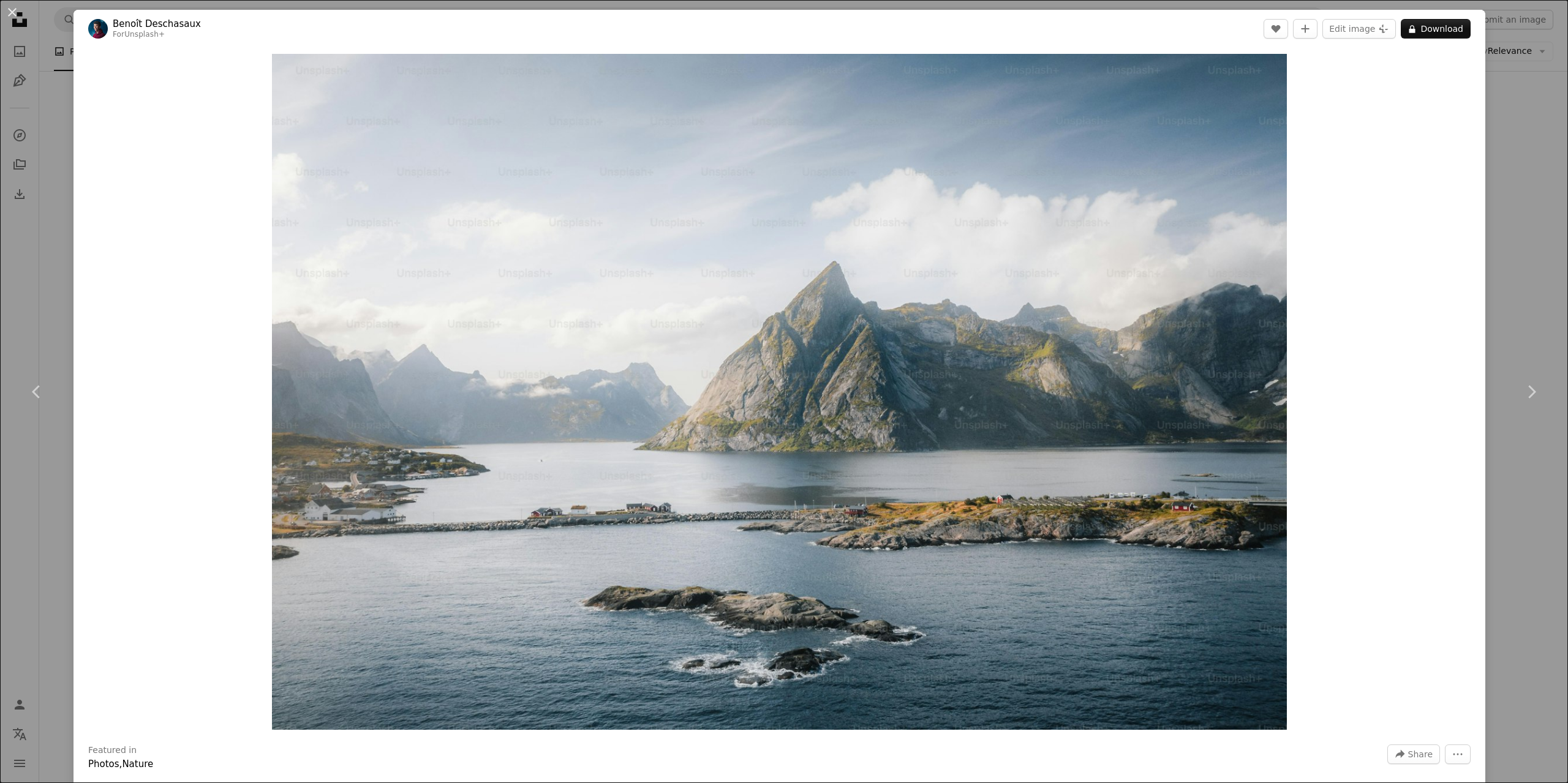
click at [1536, 89] on div "An X shape Chevron left Chevron right [PERSON_NAME] For Unsplash+ A heart A plu…" at bounding box center [784, 391] width 1568 height 783
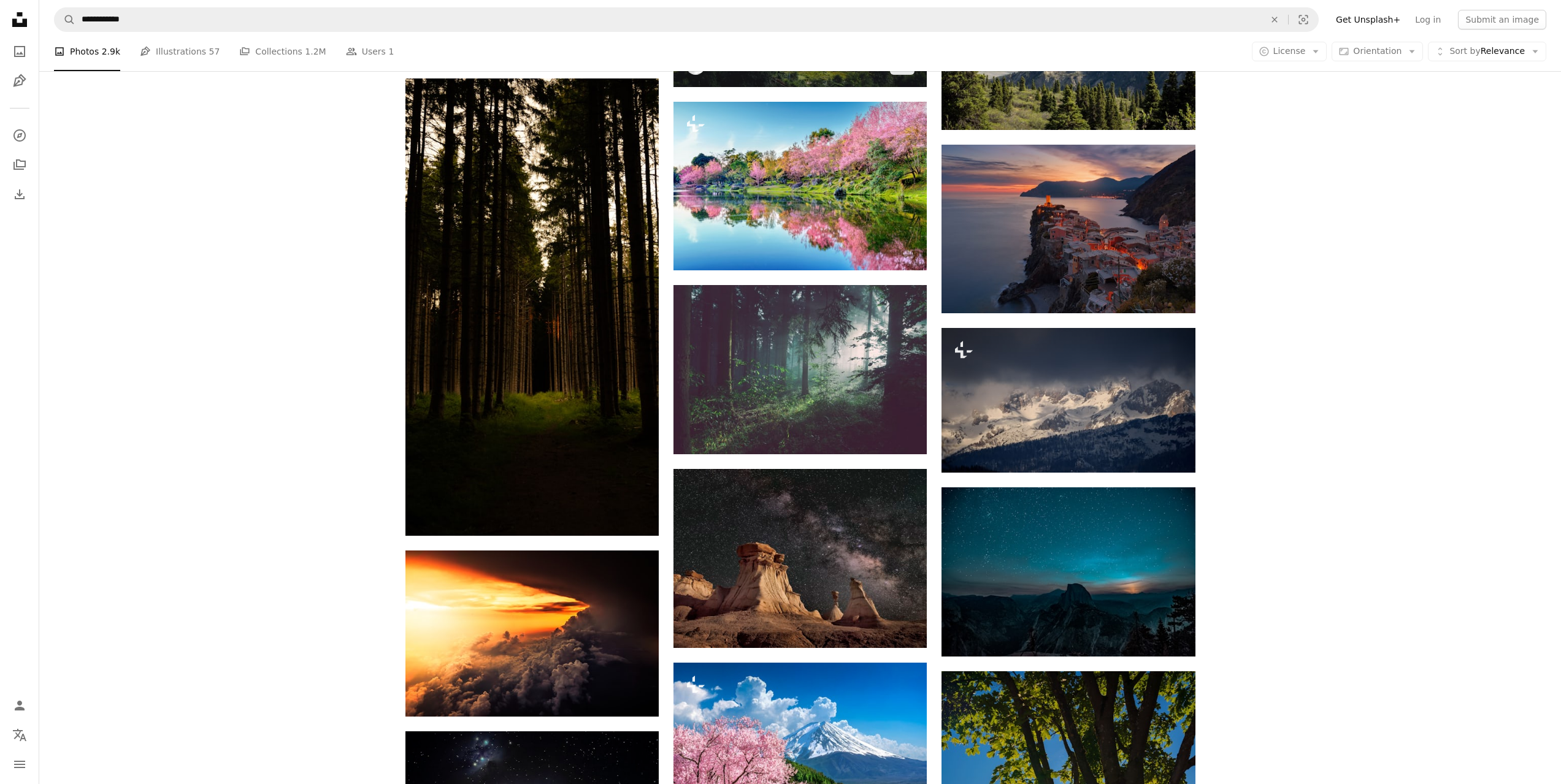
scroll to position [1900, 0]
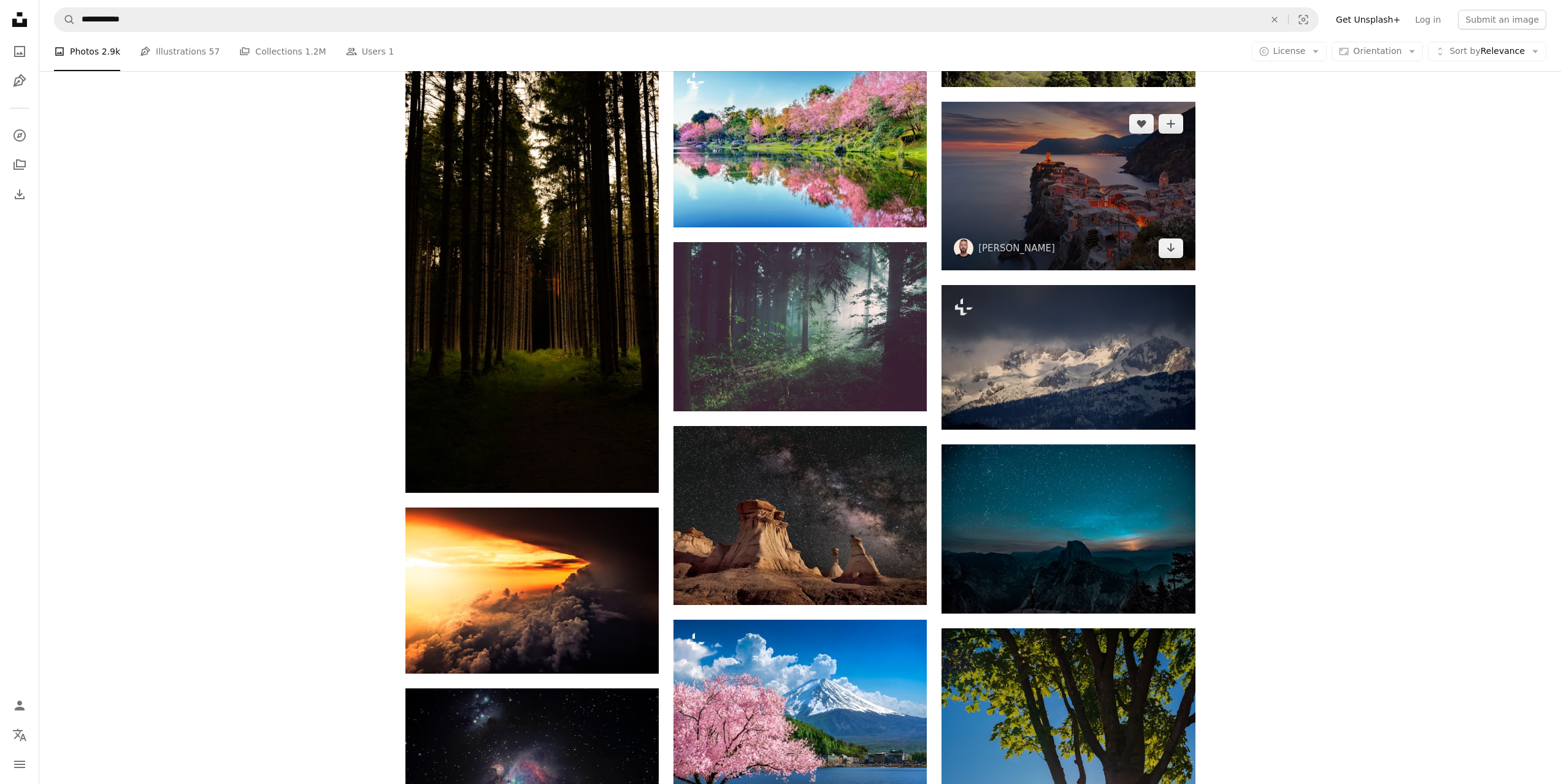
click at [1082, 176] on img at bounding box center [1068, 186] width 253 height 169
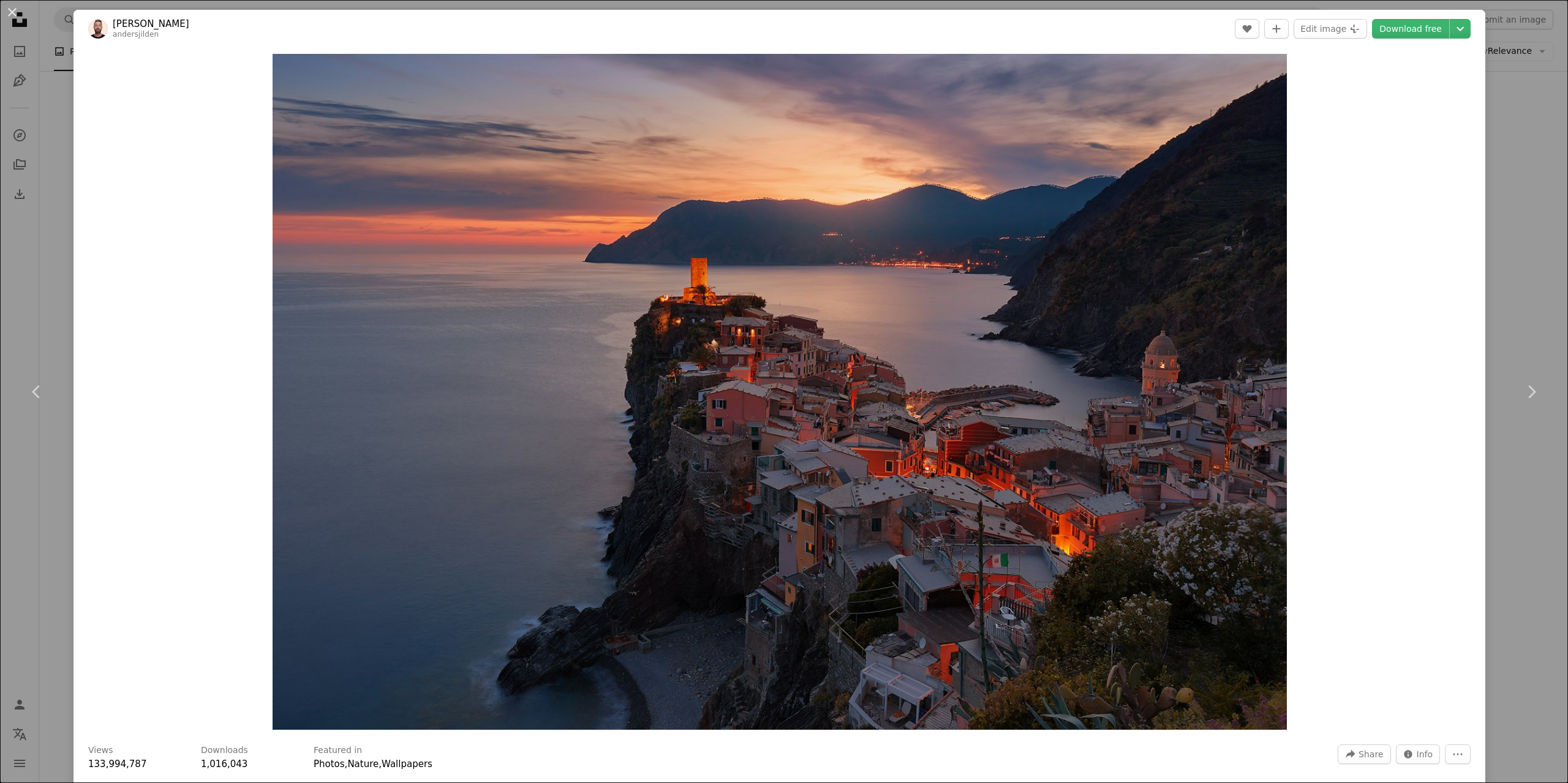
click at [1507, 109] on div "An X shape Chevron left Chevron right [PERSON_NAME] andersjilden A heart A plus…" at bounding box center [784, 391] width 1568 height 783
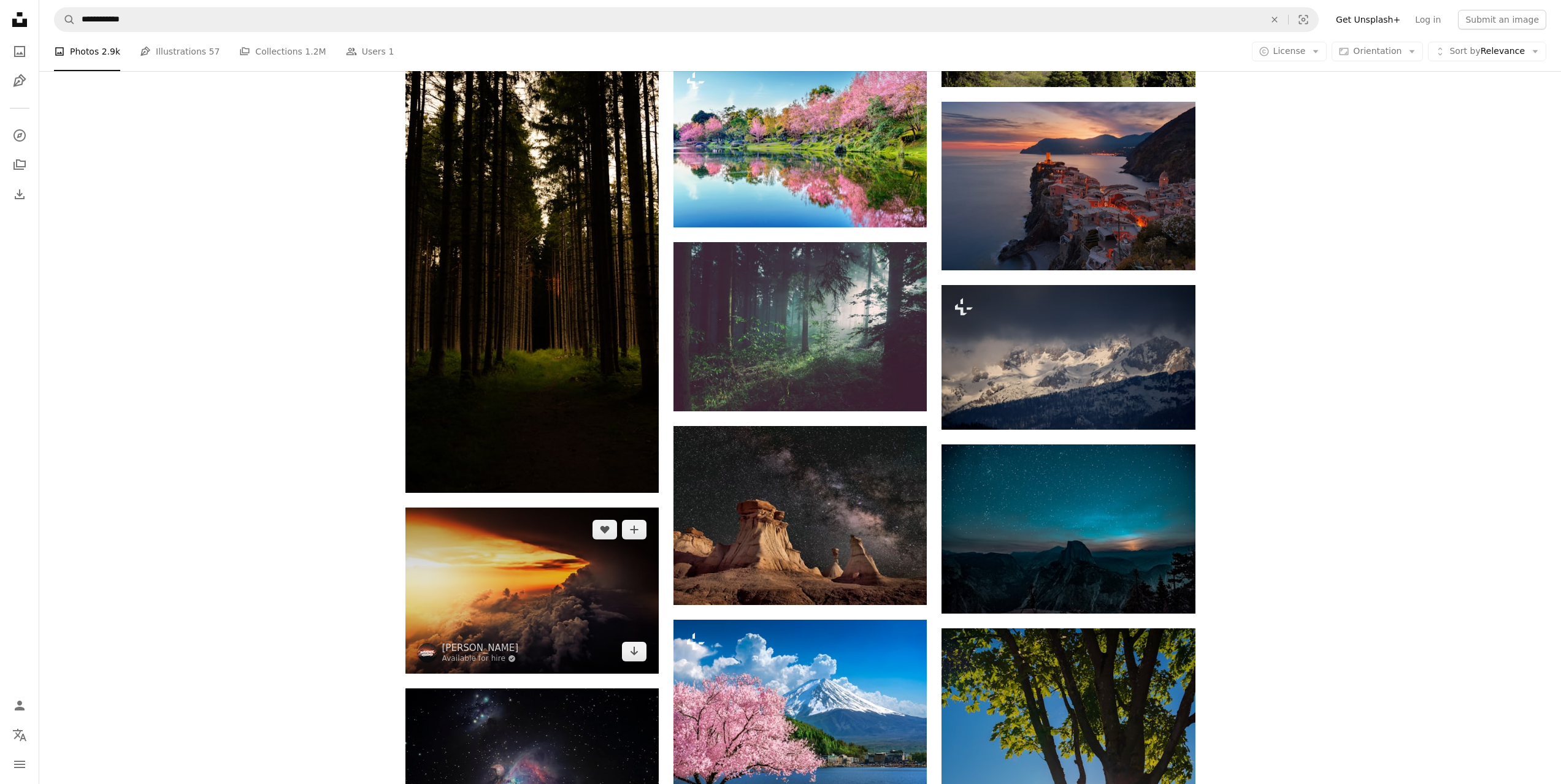
click at [511, 596] on img at bounding box center [532, 590] width 253 height 166
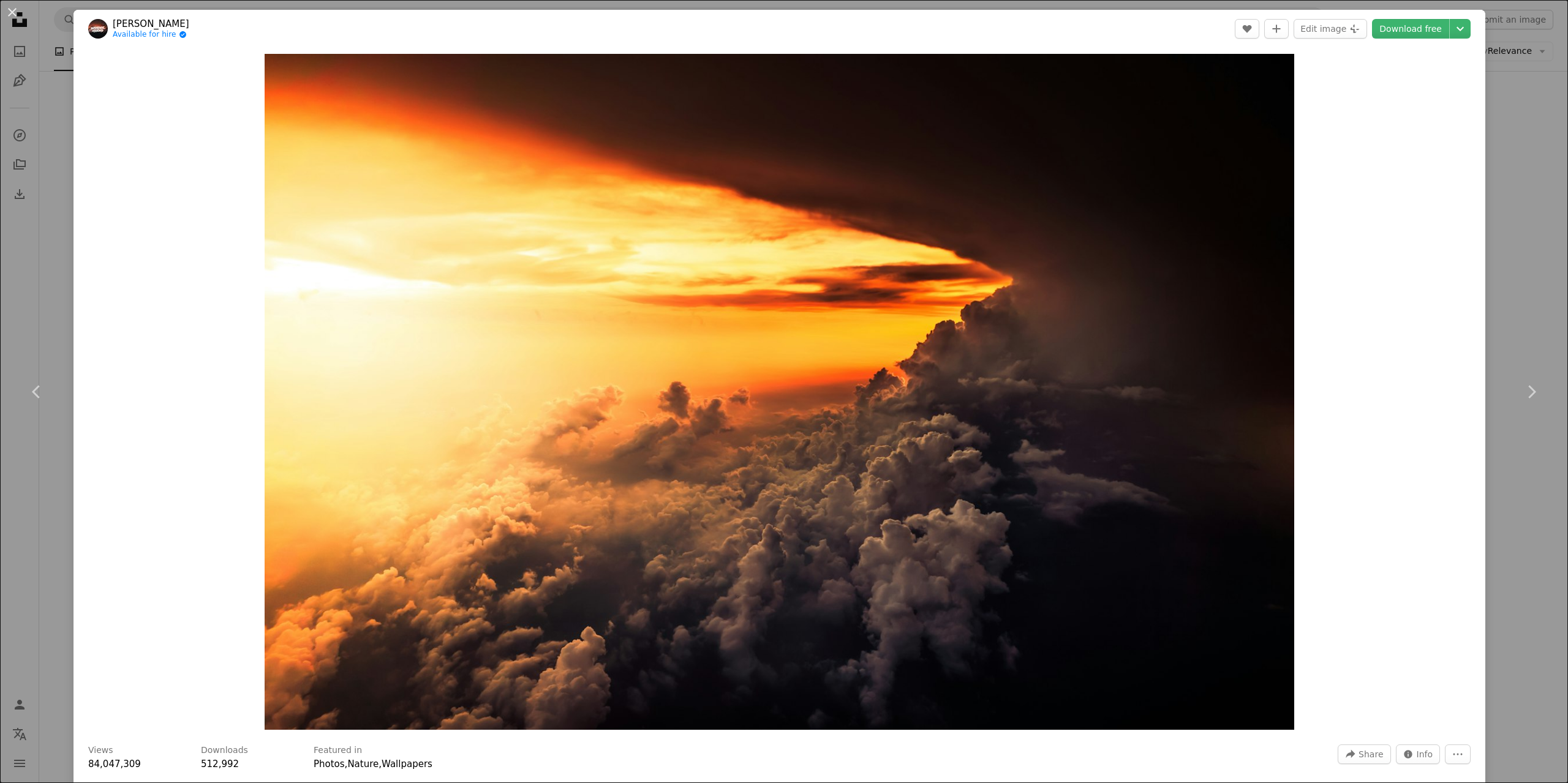
click at [1500, 107] on div "An X shape Chevron left Chevron right [PERSON_NAME] Available for hire A checkm…" at bounding box center [784, 391] width 1568 height 783
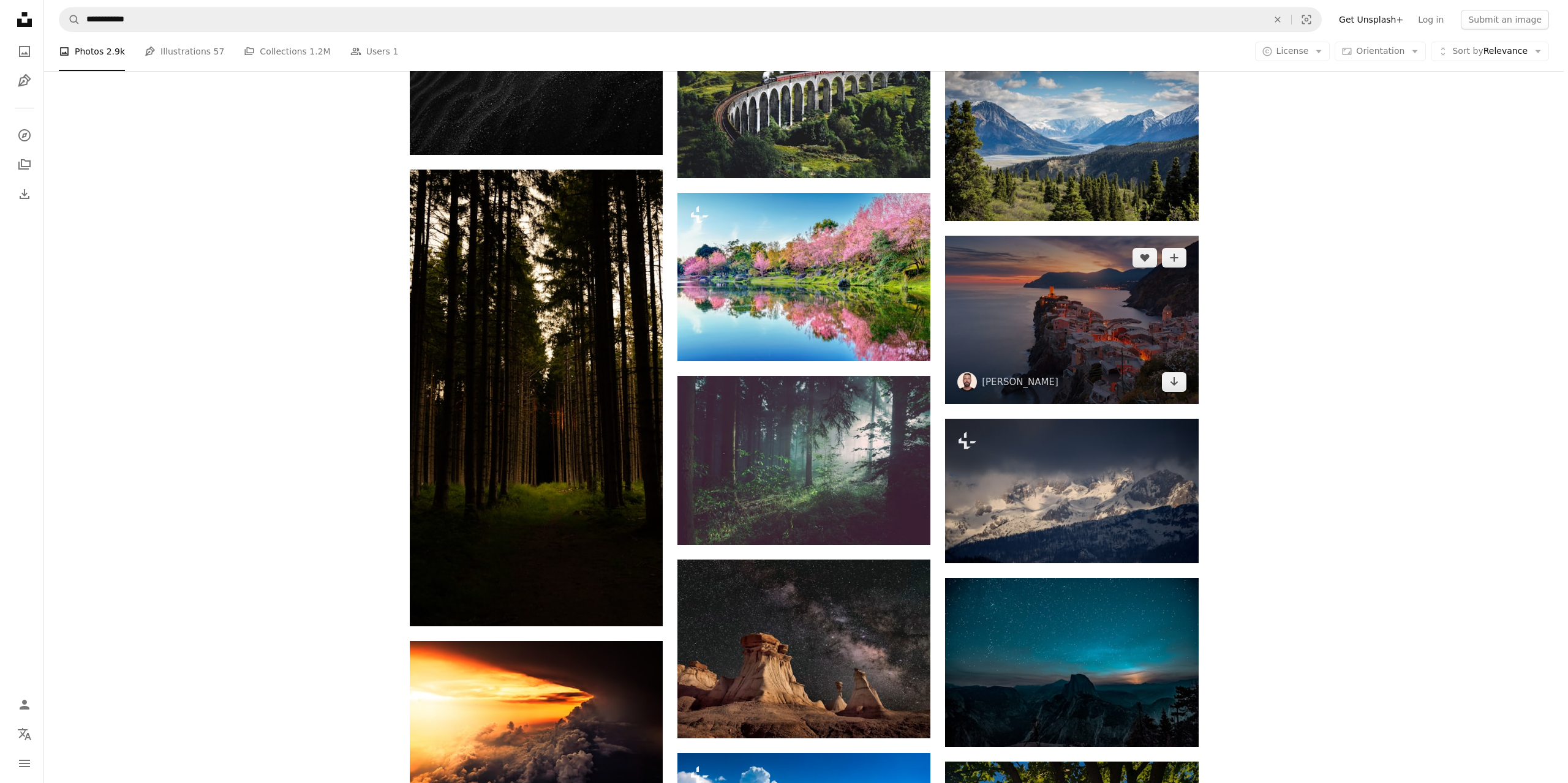
scroll to position [1714, 0]
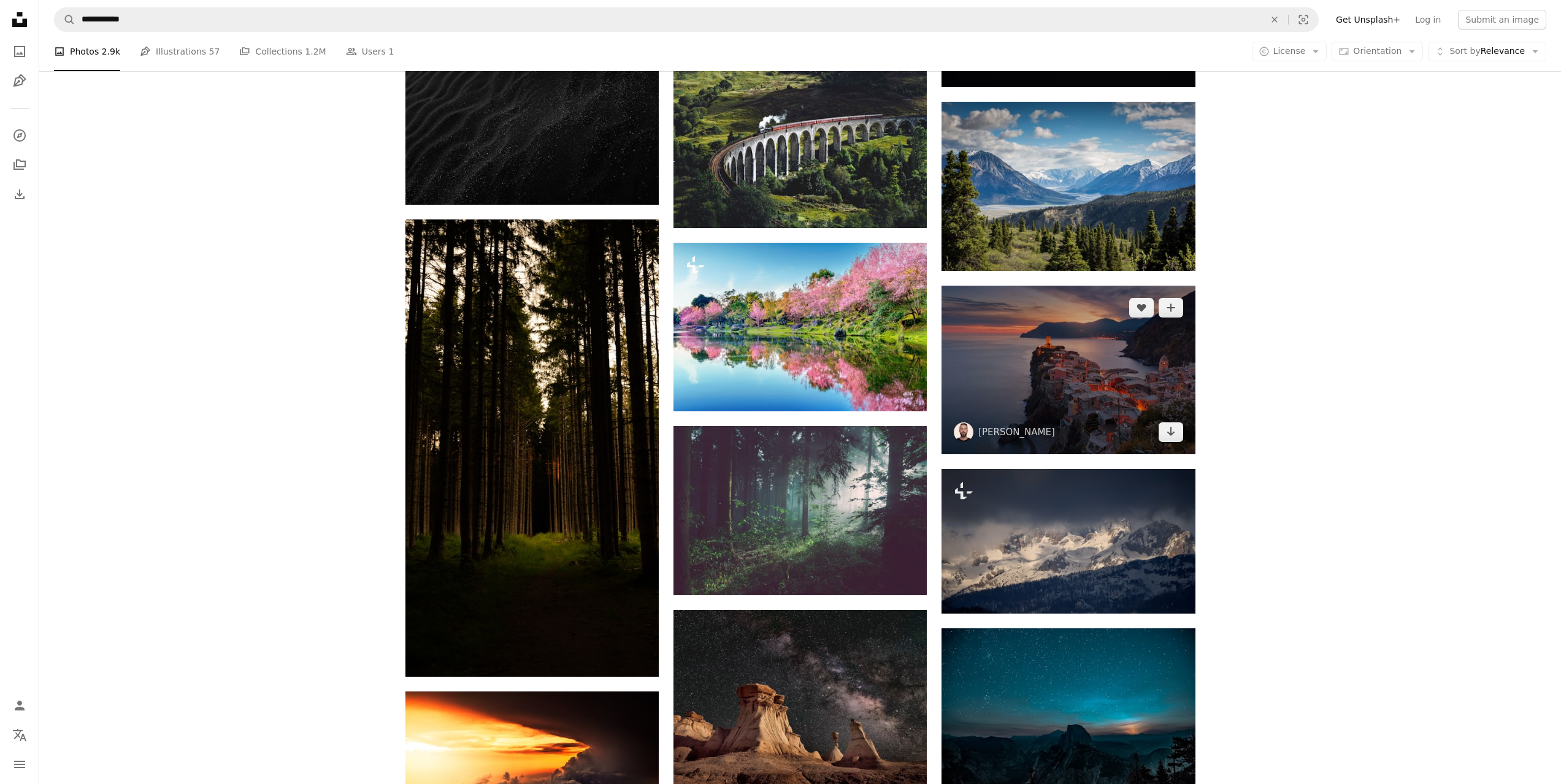
click at [1074, 382] on img at bounding box center [1068, 369] width 253 height 169
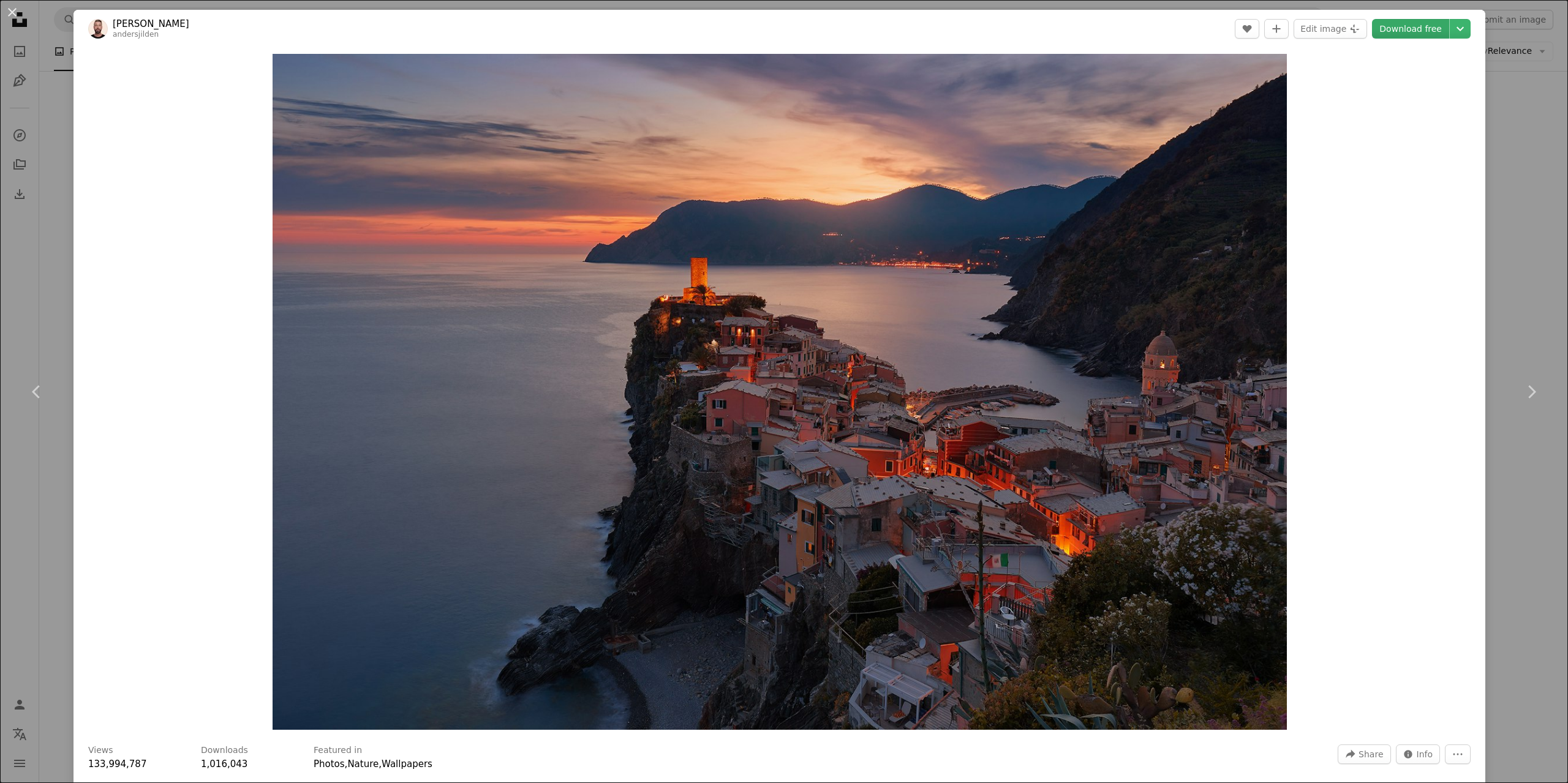
click at [1414, 27] on link "Download free" at bounding box center [1410, 29] width 77 height 19
